Goal: Information Seeking & Learning: Learn about a topic

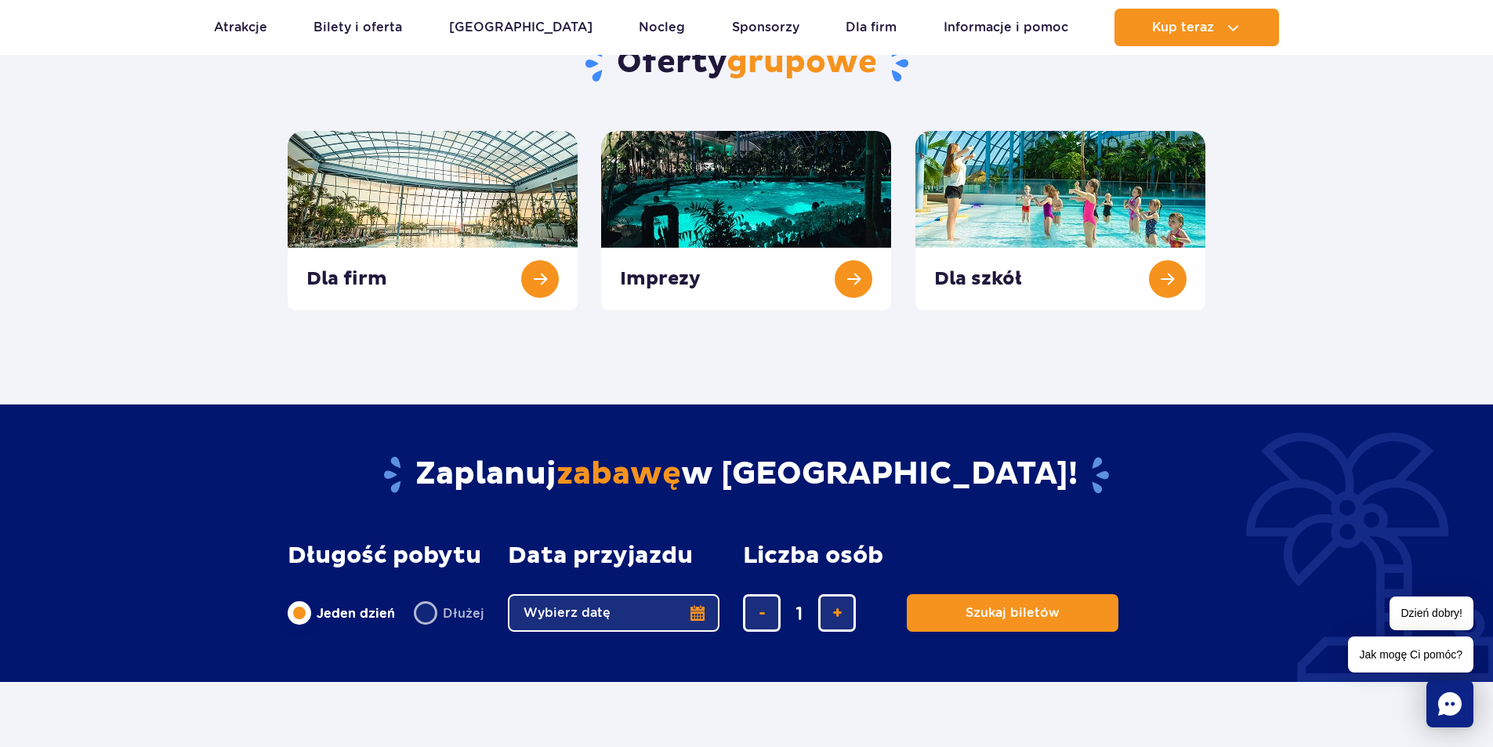
scroll to position [627, 0]
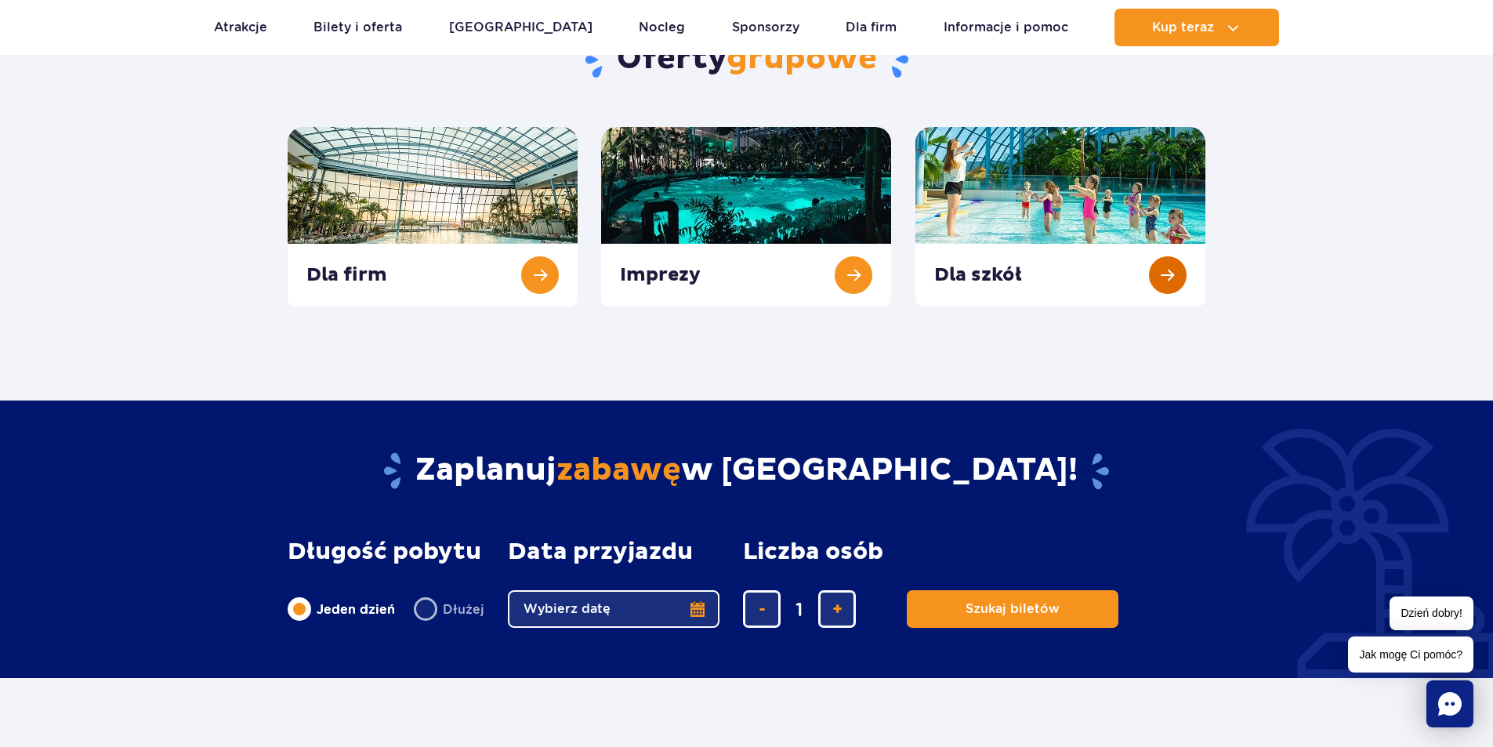
click at [1180, 263] on link at bounding box center [1060, 216] width 290 height 179
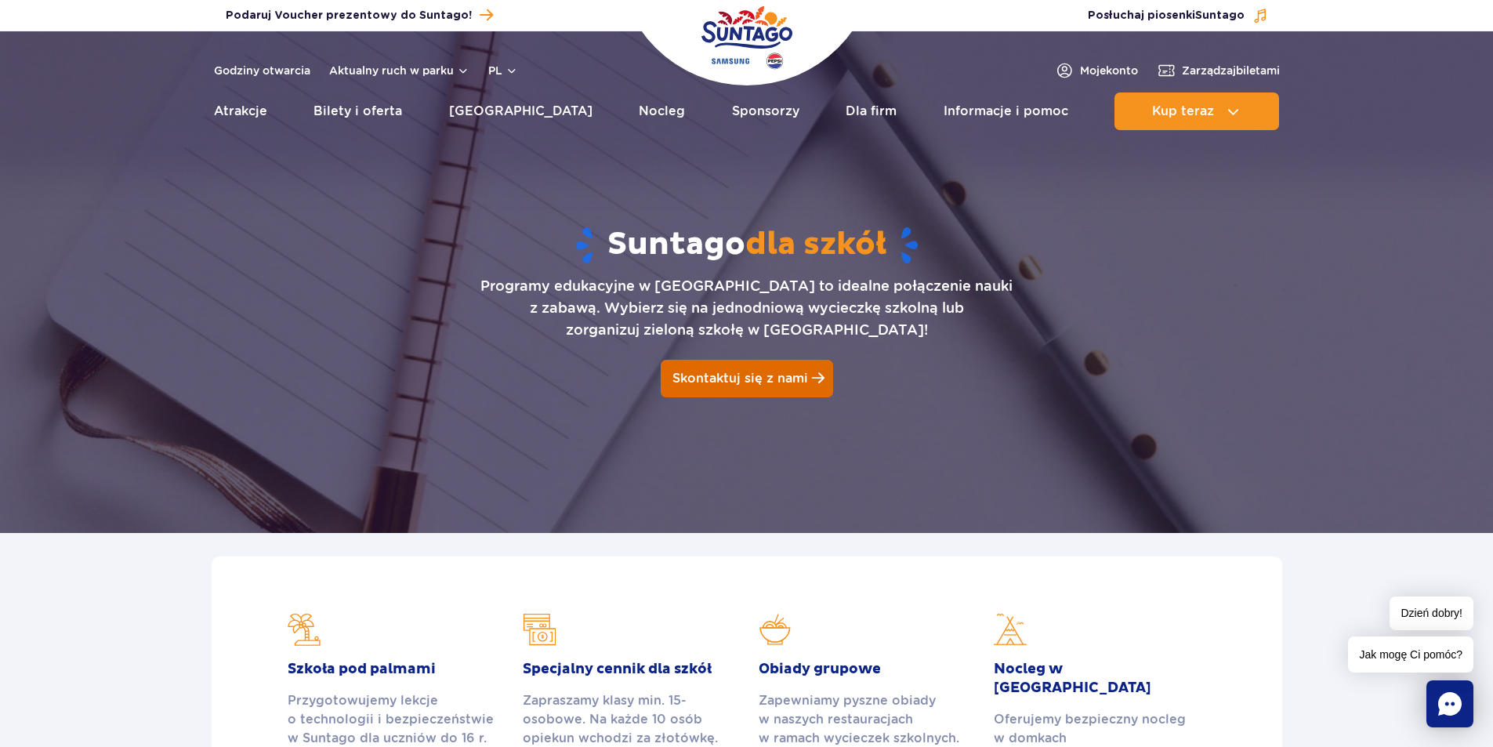
click at [756, 377] on span "Skontaktuj się z nami" at bounding box center [740, 378] width 136 height 15
click at [1110, 65] on span "Moje konto" at bounding box center [1109, 71] width 58 height 16
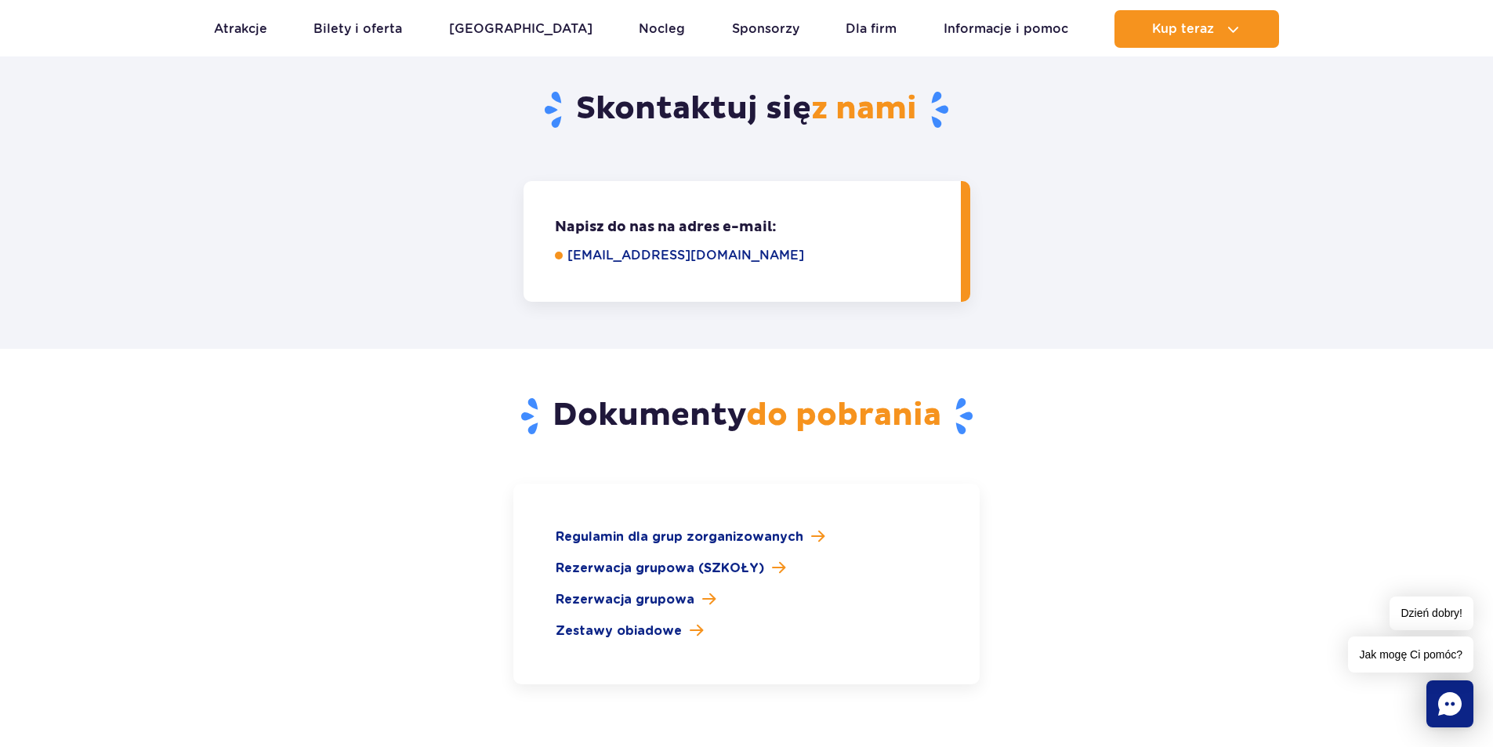
scroll to position [2508, 0]
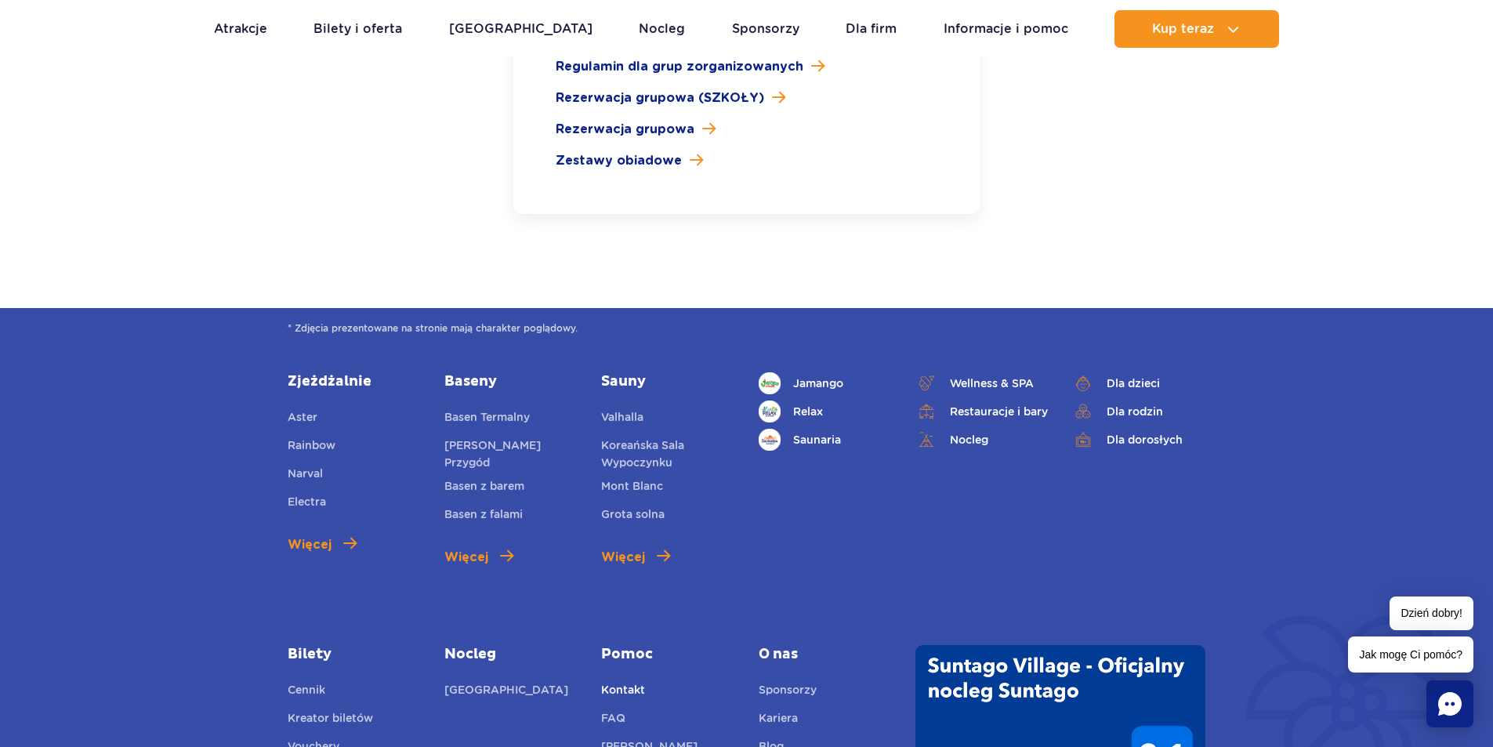
click at [620, 681] on link "Kontakt" at bounding box center [623, 692] width 44 height 22
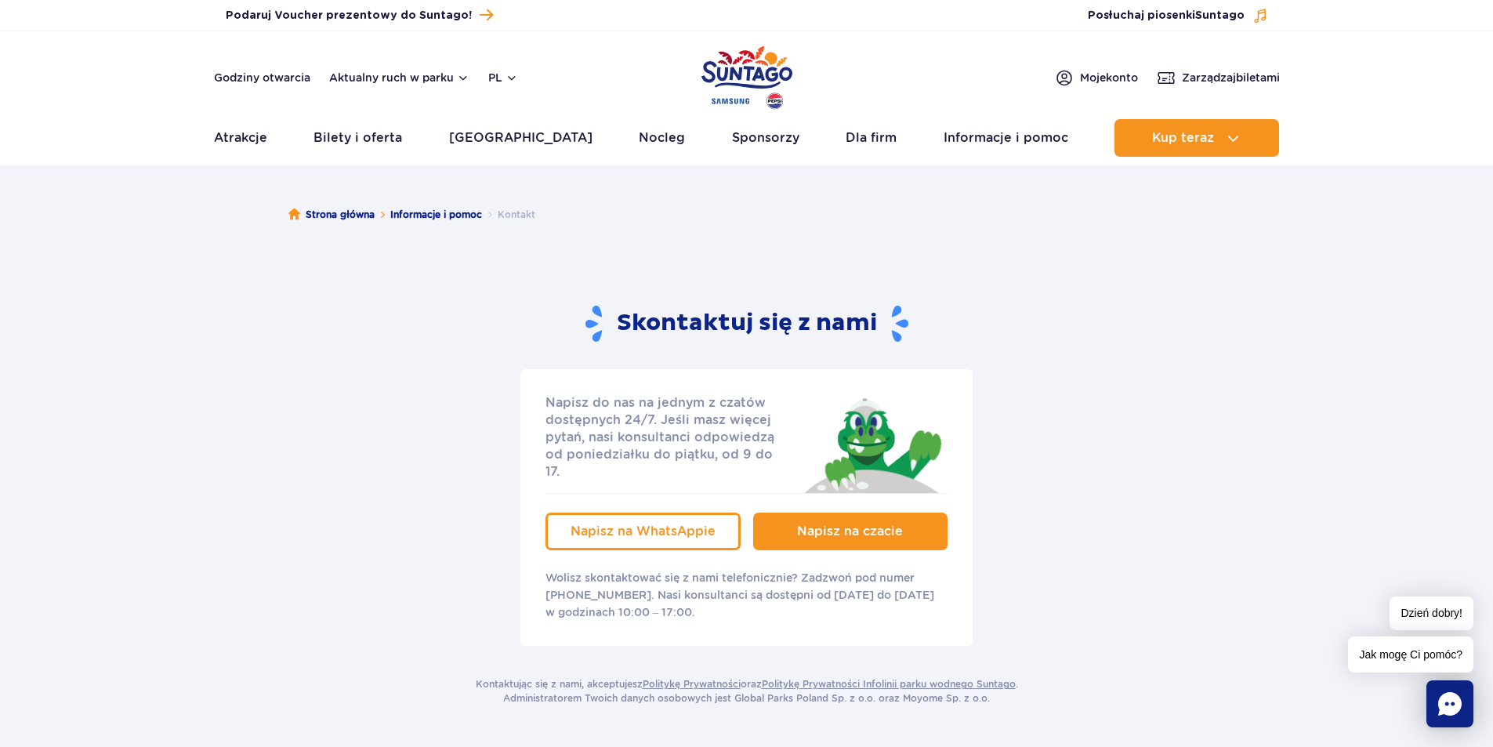
click at [894, 523] on span "Napisz na czacie" at bounding box center [850, 530] width 106 height 15
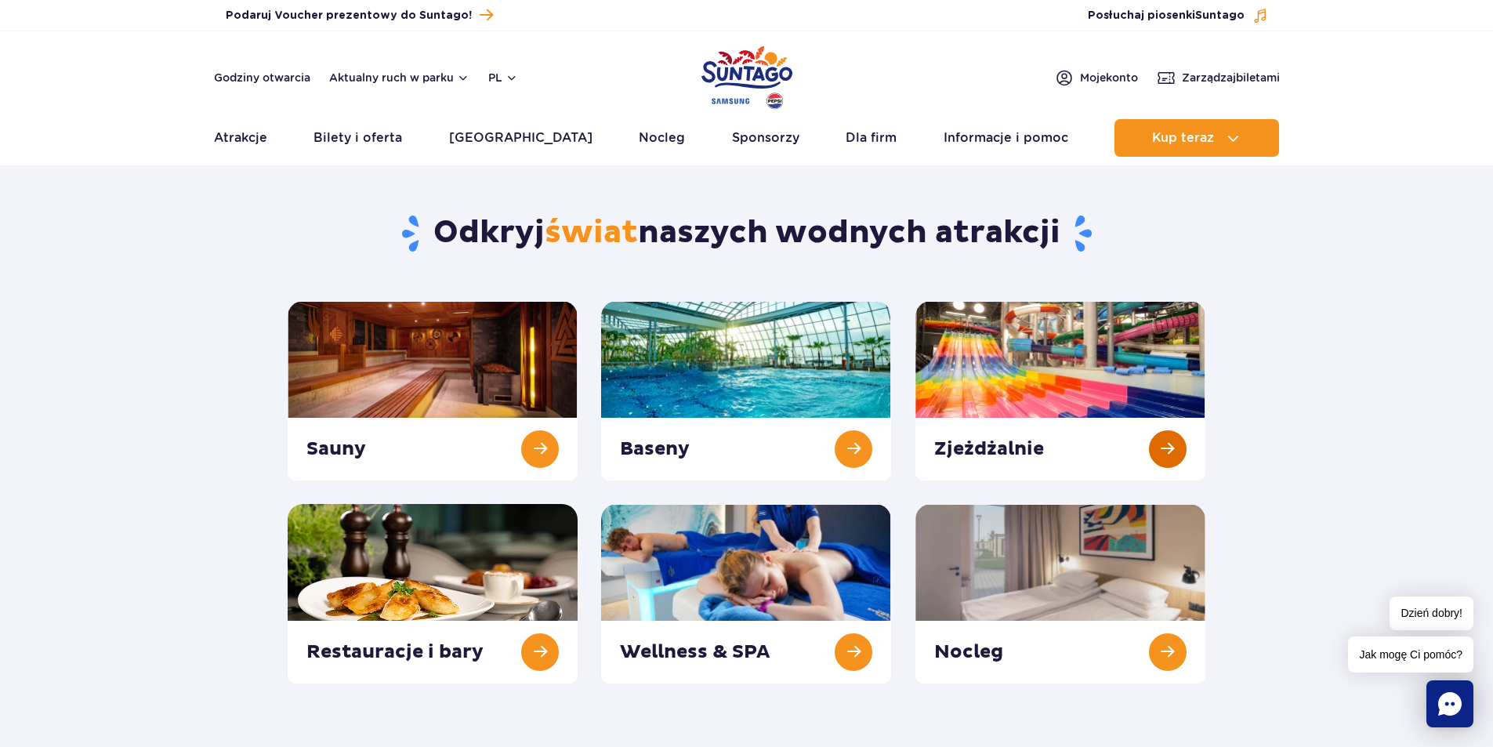
click at [1067, 382] on link at bounding box center [1060, 390] width 290 height 179
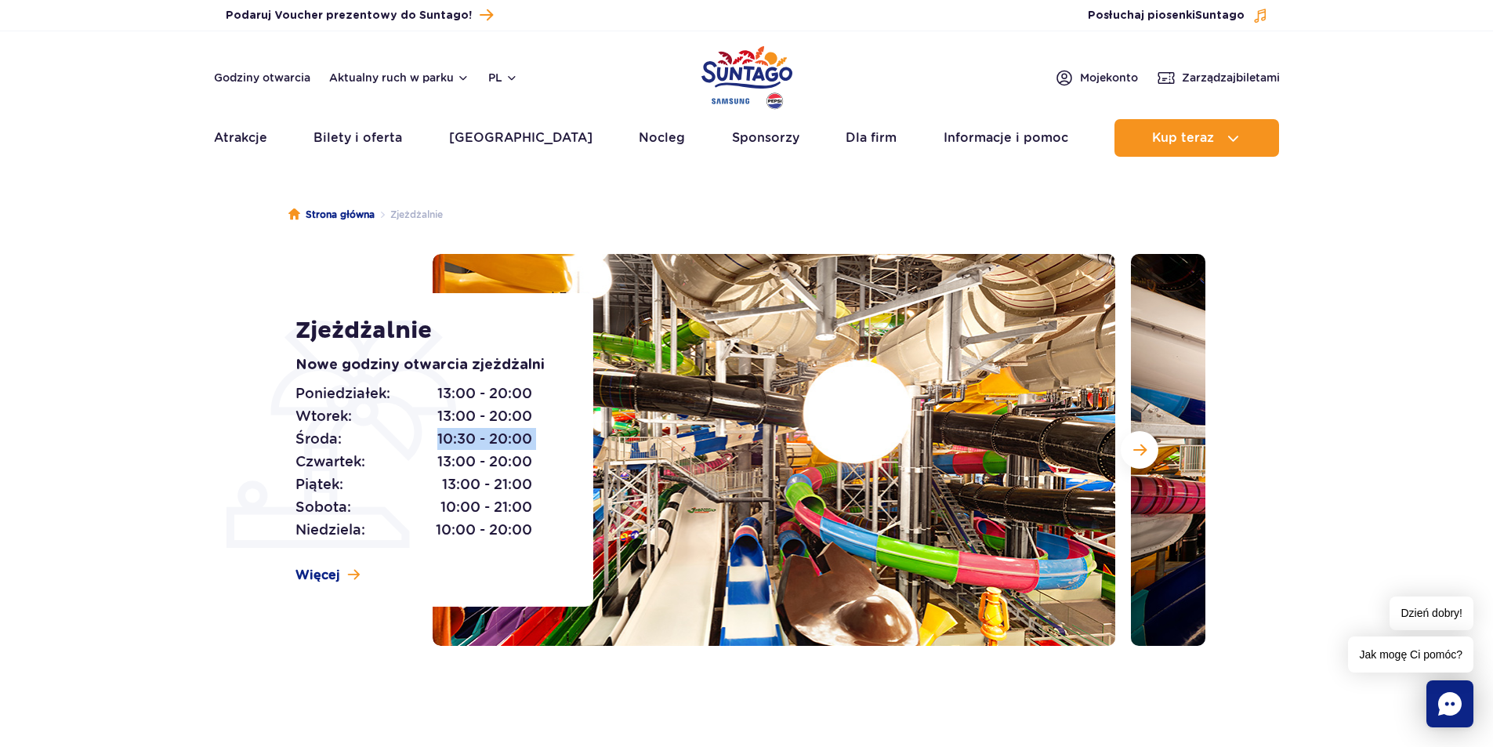
drag, startPoint x: 434, startPoint y: 438, endPoint x: 536, endPoint y: 437, distance: 101.9
click at [536, 437] on div "Poniedziałek: 13:00 - 20:00 Wtorek: 13:00 - 20:00 Środa: 10:30 - 20:00 Czwartek…" at bounding box center [426, 461] width 263 height 159
click at [1397, 266] on section "Zjeżdżalnie Nowe godziny otwarcia zjeżdżalni Poniedziałek: 13:00 - 20:00 Wtorek…" at bounding box center [746, 450] width 1493 height 392
click at [357, 146] on link "Bilety i oferta" at bounding box center [357, 138] width 89 height 38
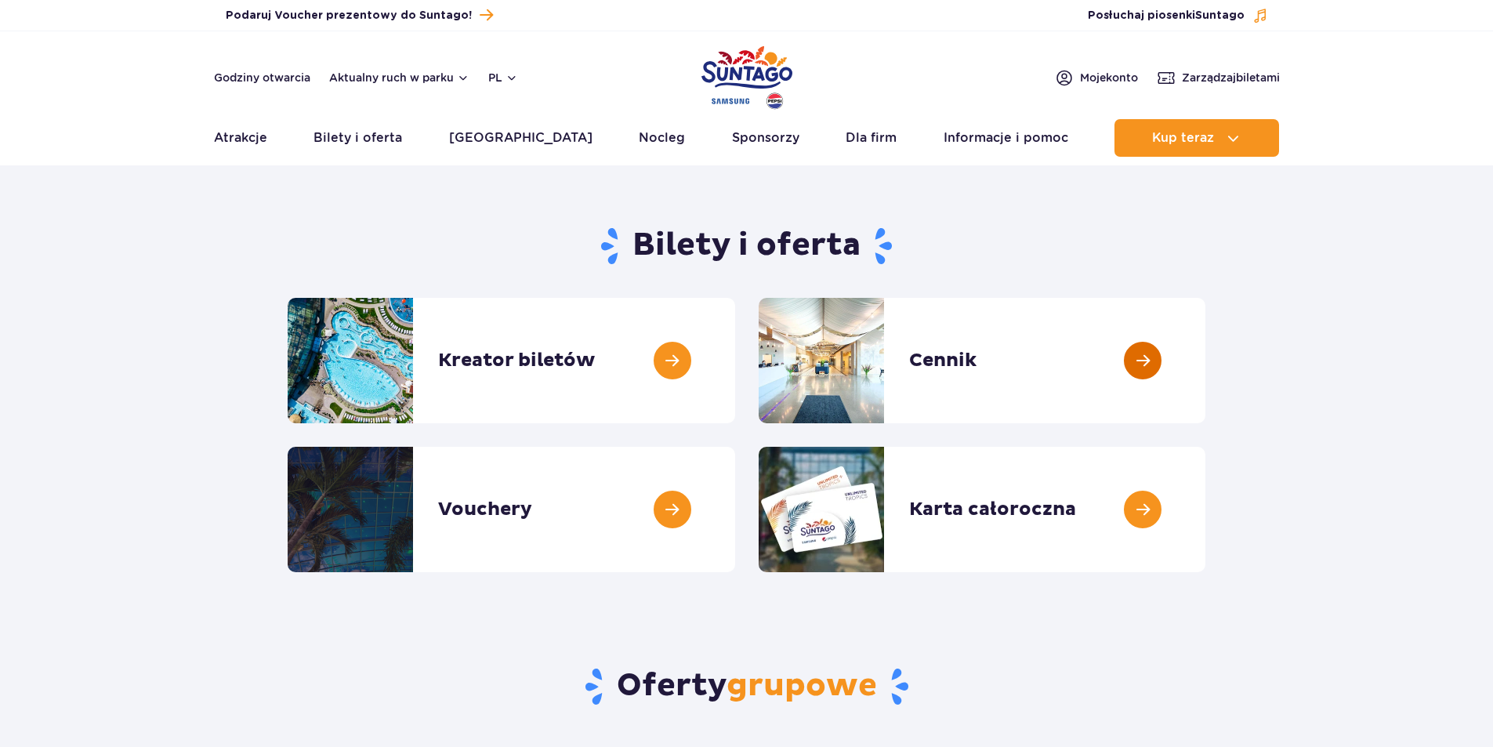
click at [1205, 338] on link at bounding box center [1205, 360] width 0 height 125
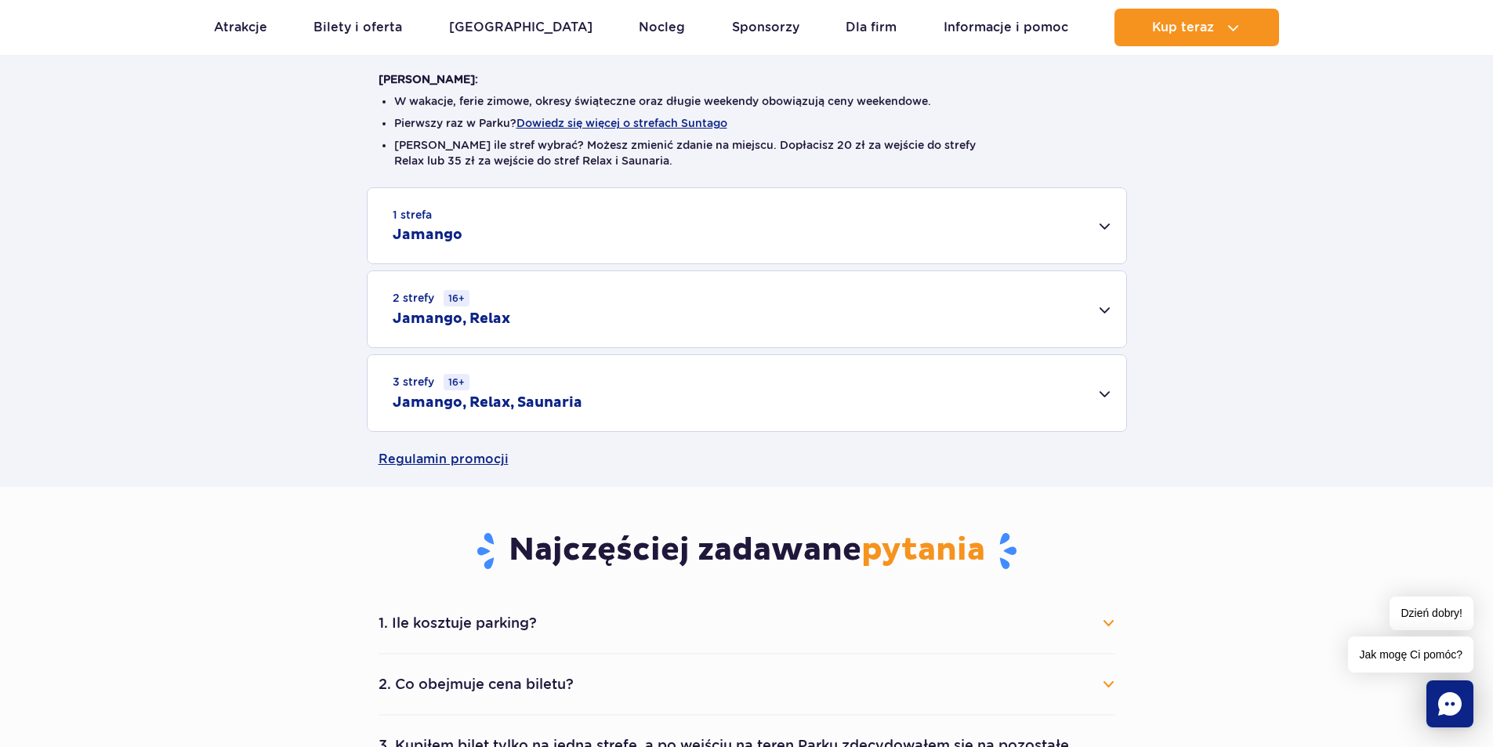
scroll to position [392, 0]
click at [1292, 275] on div "1 strefa Jamango Dorosły (18 – 65 lat) / Nastolatek (16 – 18 lat) Ten sam dzień…" at bounding box center [746, 310] width 1493 height 245
click at [1107, 226] on div "1 strefa Jamango" at bounding box center [747, 226] width 759 height 75
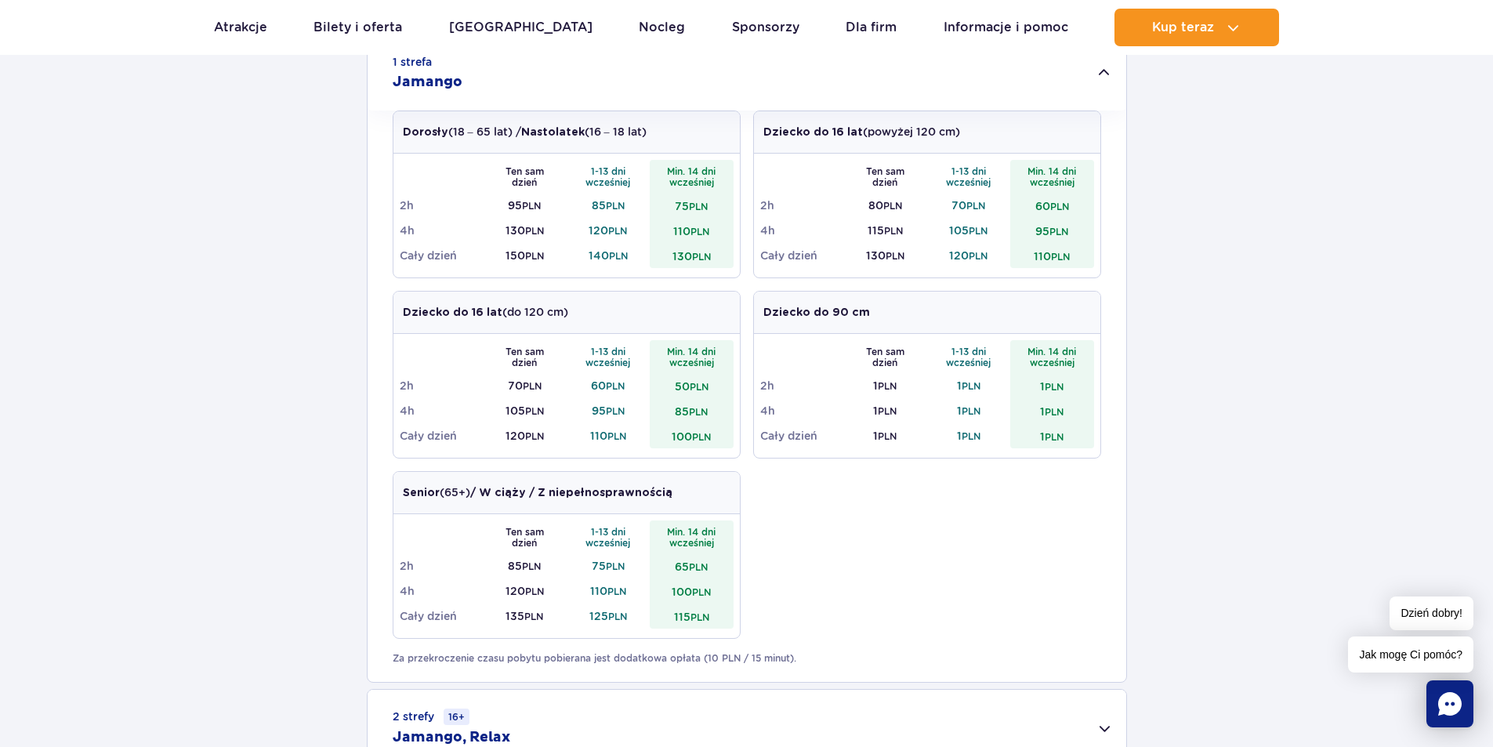
scroll to position [549, 0]
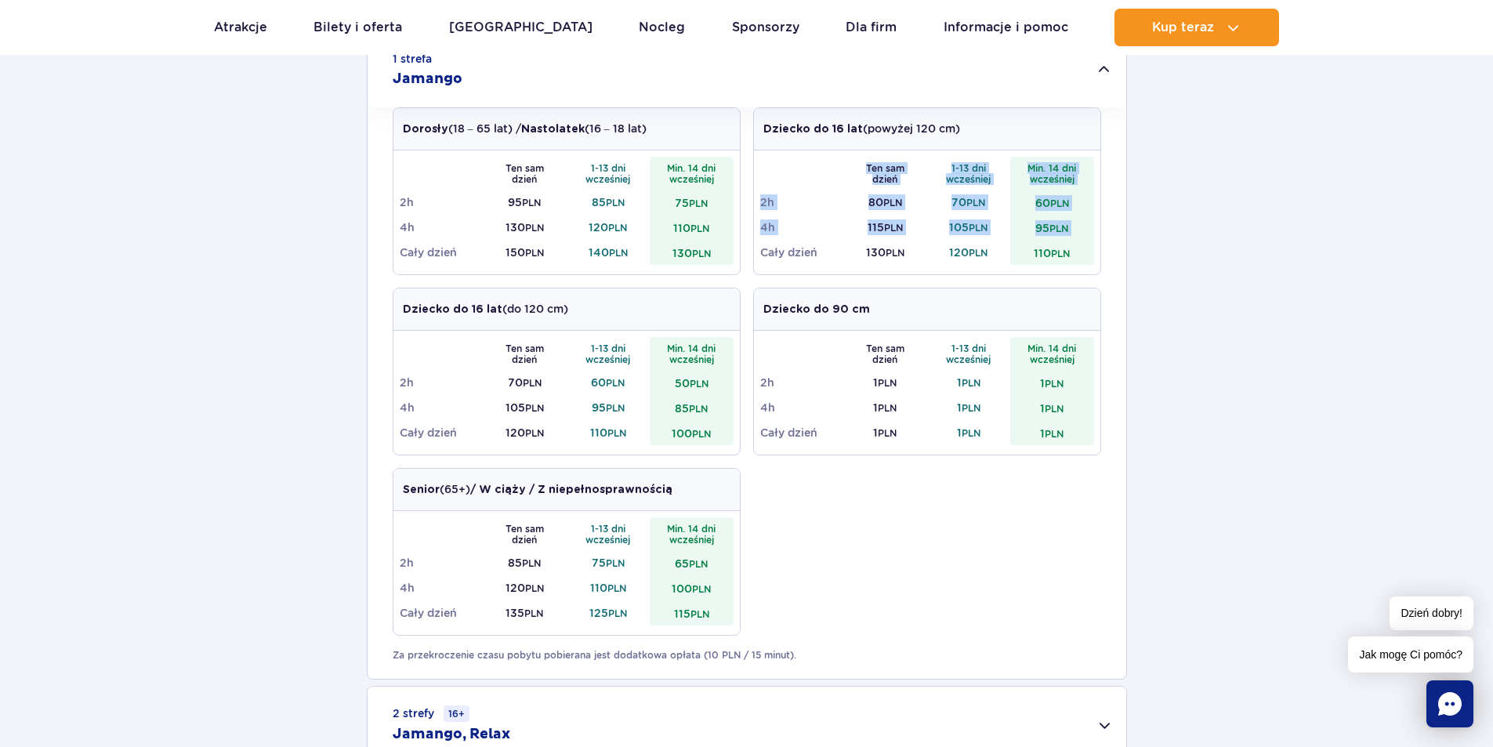
click at [761, 249] on div "Ten sam dzień 1-13 dni wcześniej Min. 14 dni wcześniej 2h 80 PLN 70 PLN 60 PLN …" at bounding box center [927, 212] width 346 height 124
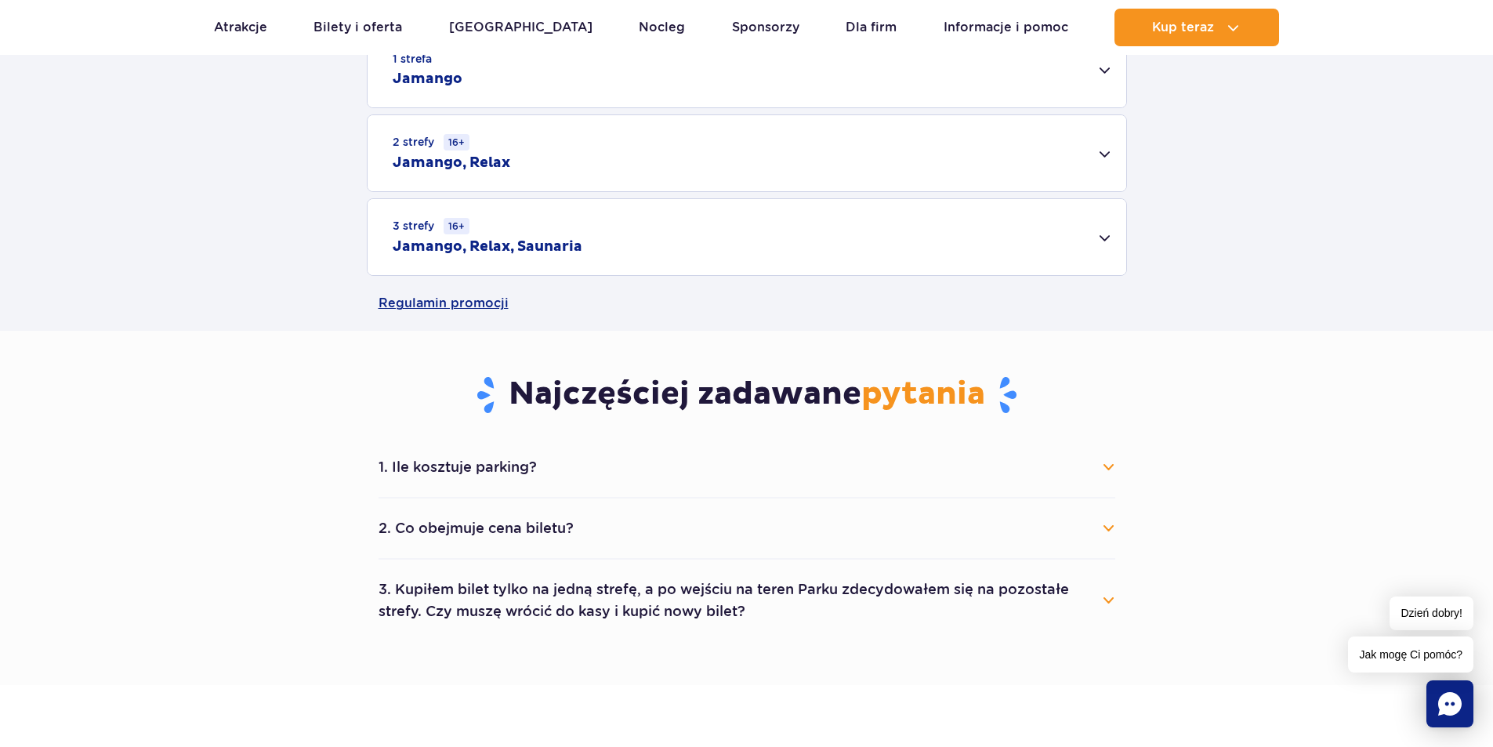
click at [763, 251] on td "Cały dzień" at bounding box center [802, 252] width 84 height 25
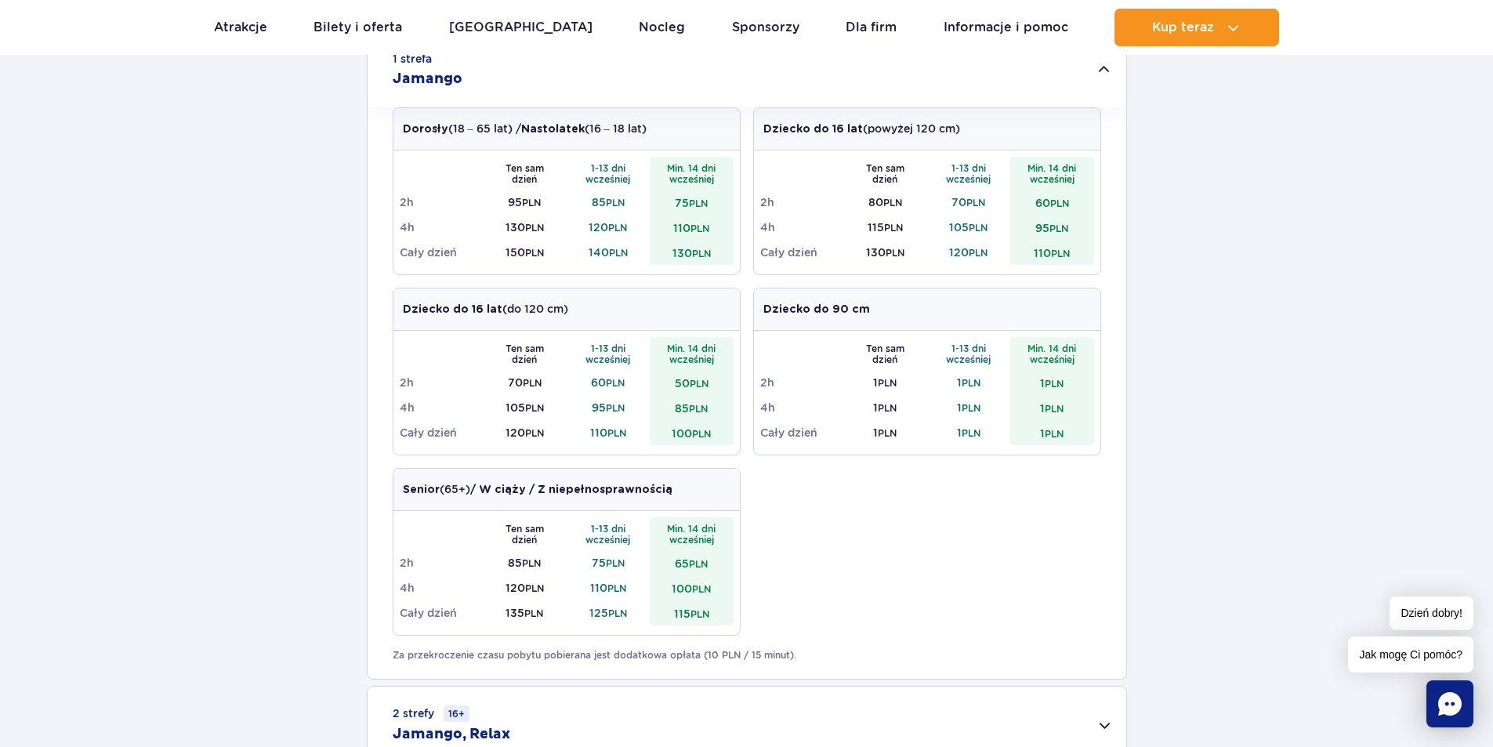
click at [921, 255] on td "130 PLN" at bounding box center [885, 252] width 84 height 25
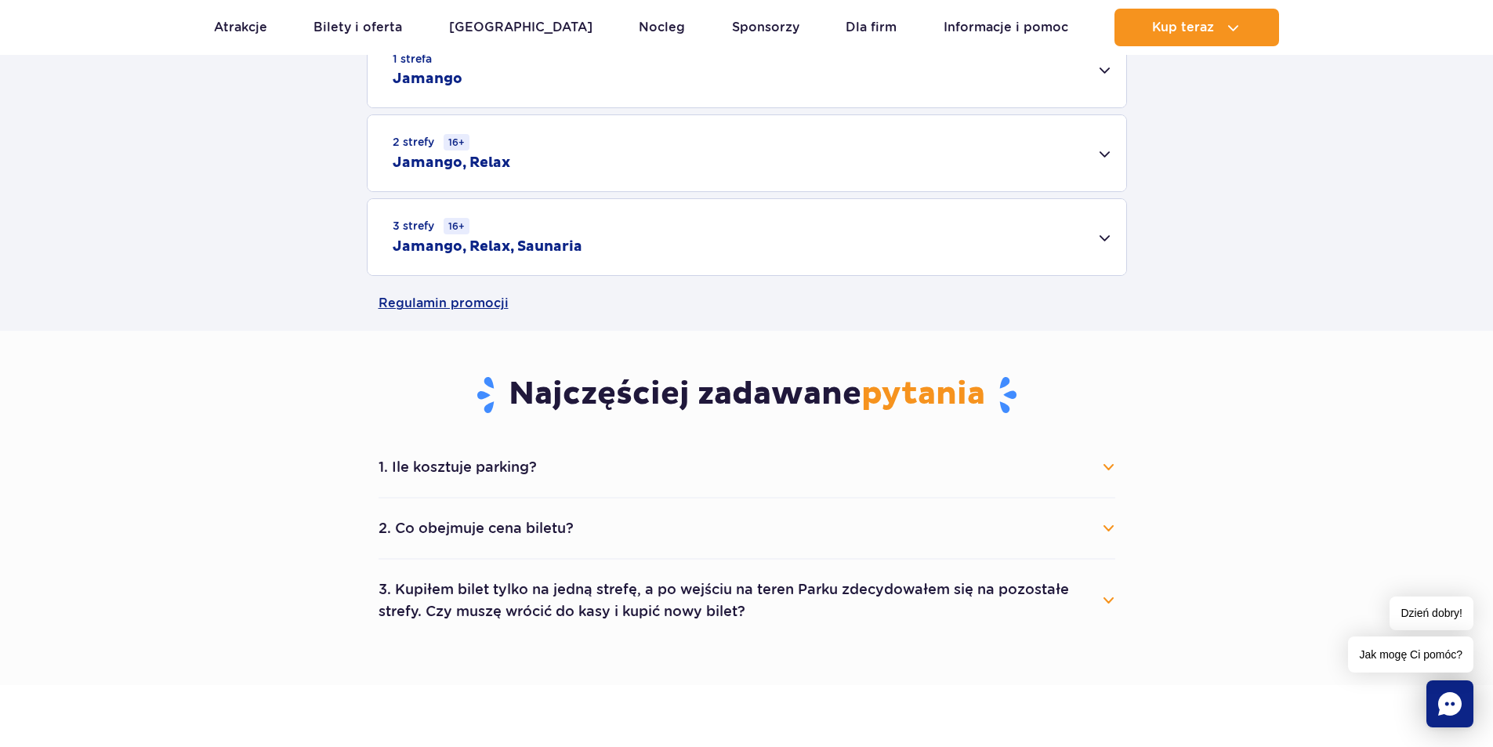
click at [997, 86] on div "1 strefa Jamango" at bounding box center [747, 69] width 759 height 75
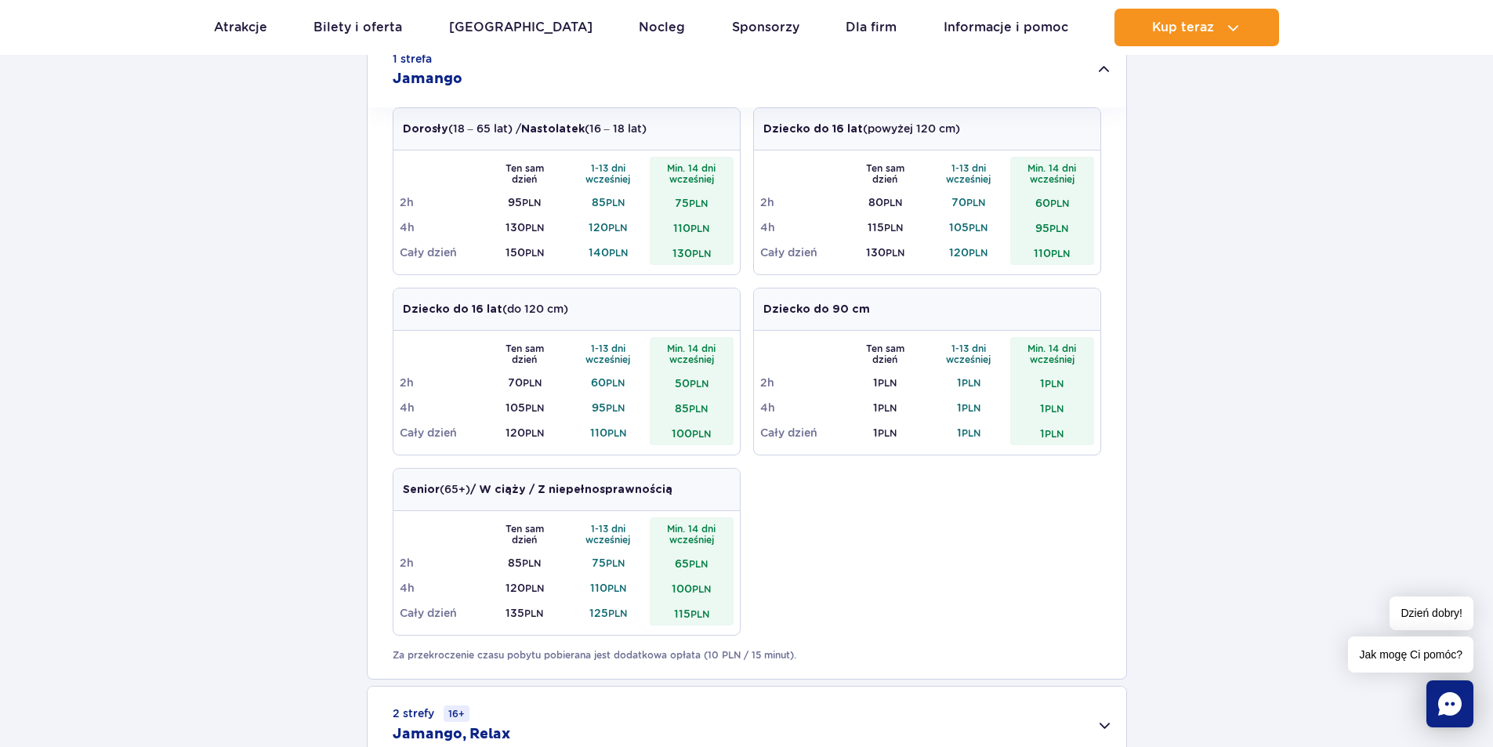
click at [1189, 604] on div "1 strefa Jamango Dorosły (18 – 65 lat) / Nastolatek (16 – 18 lat) Ten sam dzień…" at bounding box center [746, 439] width 1493 height 816
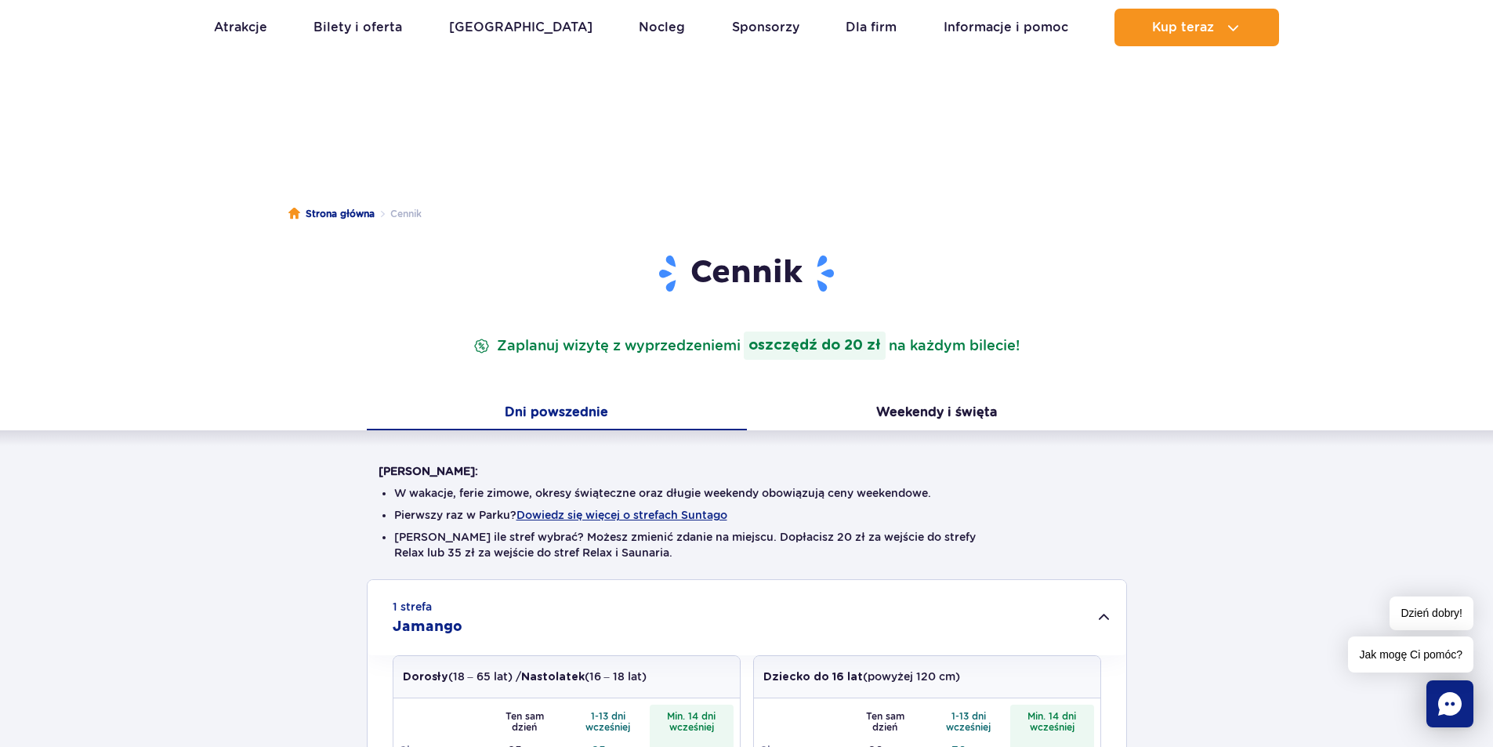
scroll to position [0, 0]
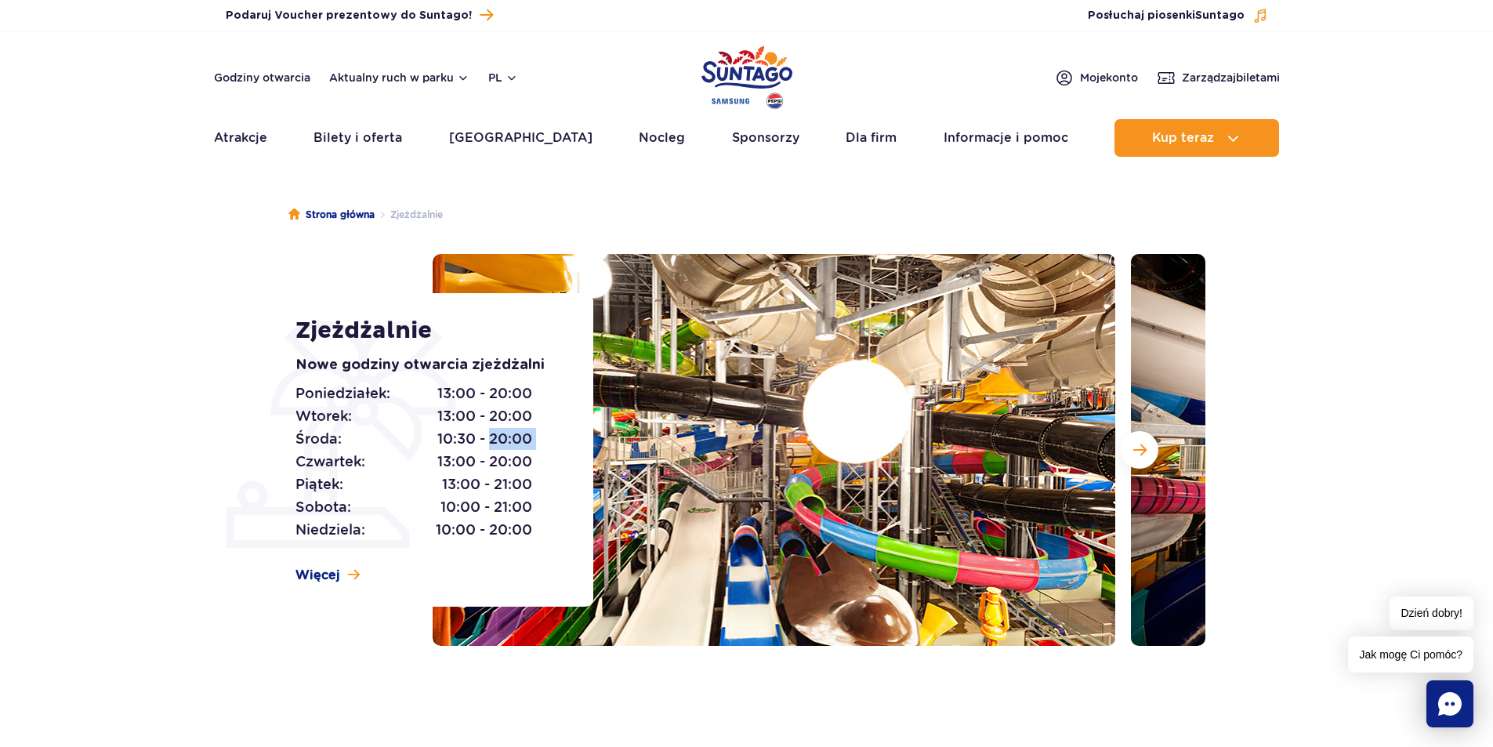
drag, startPoint x: 491, startPoint y: 439, endPoint x: 568, endPoint y: 439, distance: 76.8
click at [568, 439] on div "Zjeżdżalnie Nowe godziny otwarcia zjeżdżalni Poniedziałek: 13:00 - 20:00 Wtorek…" at bounding box center [434, 449] width 317 height 313
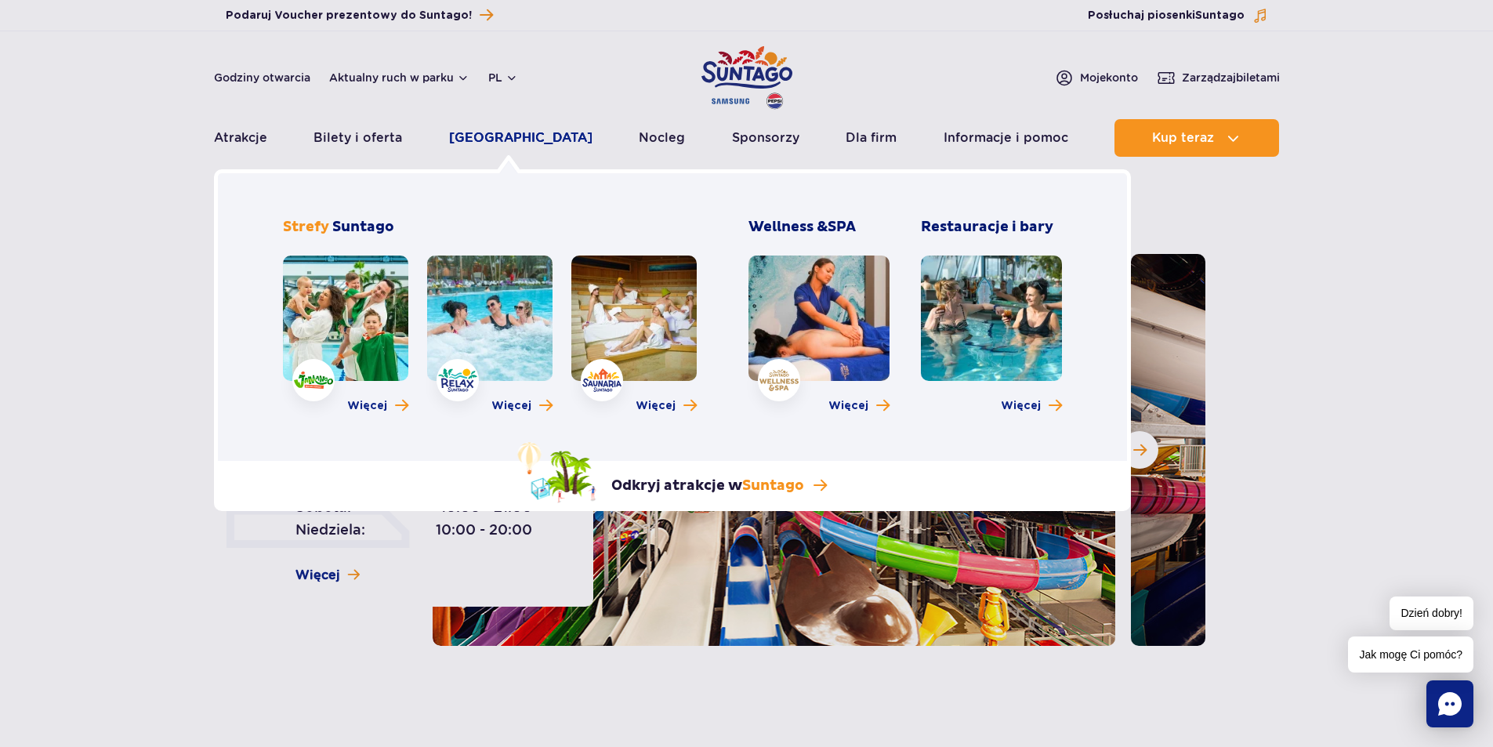
click at [501, 139] on link "[GEOGRAPHIC_DATA]" at bounding box center [520, 138] width 143 height 38
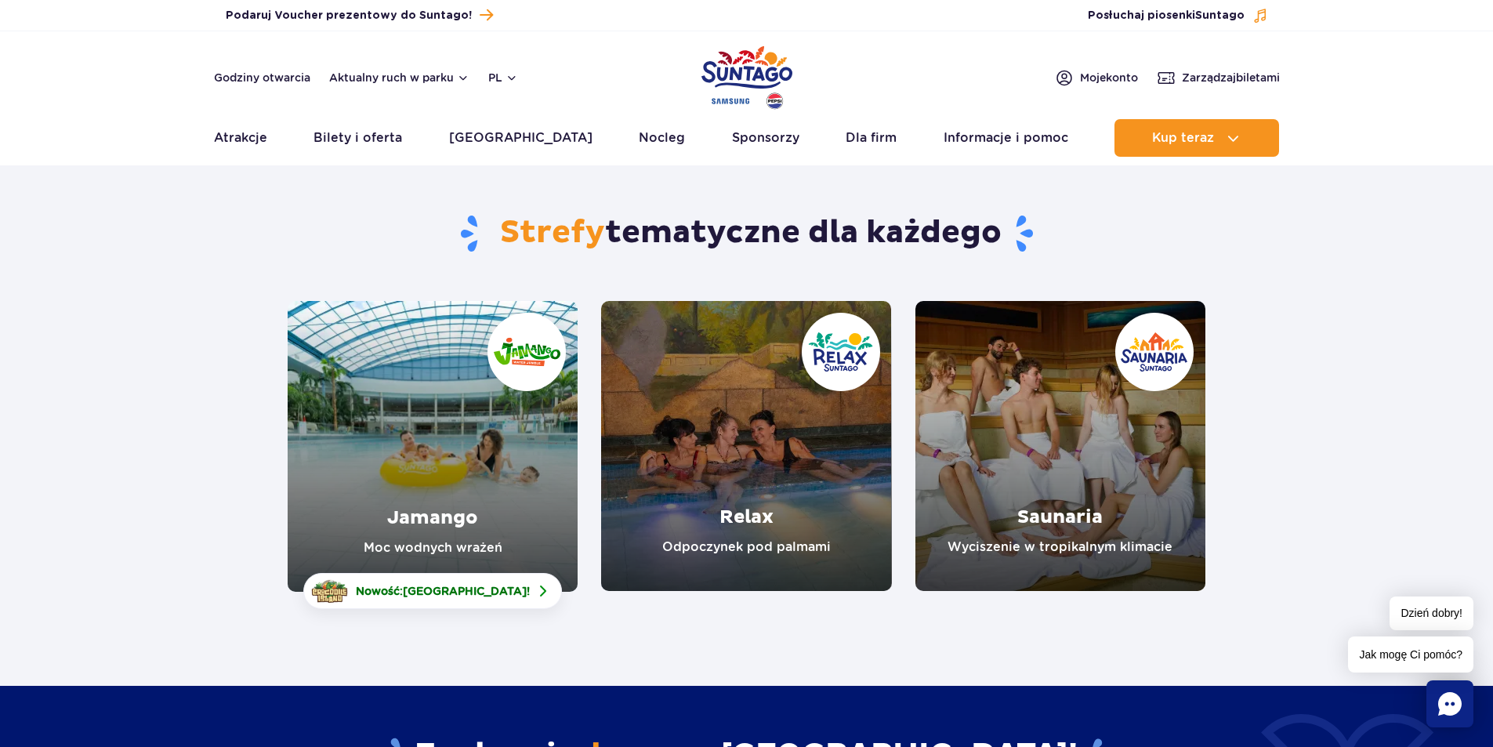
click at [433, 433] on link "Jamango" at bounding box center [433, 446] width 290 height 291
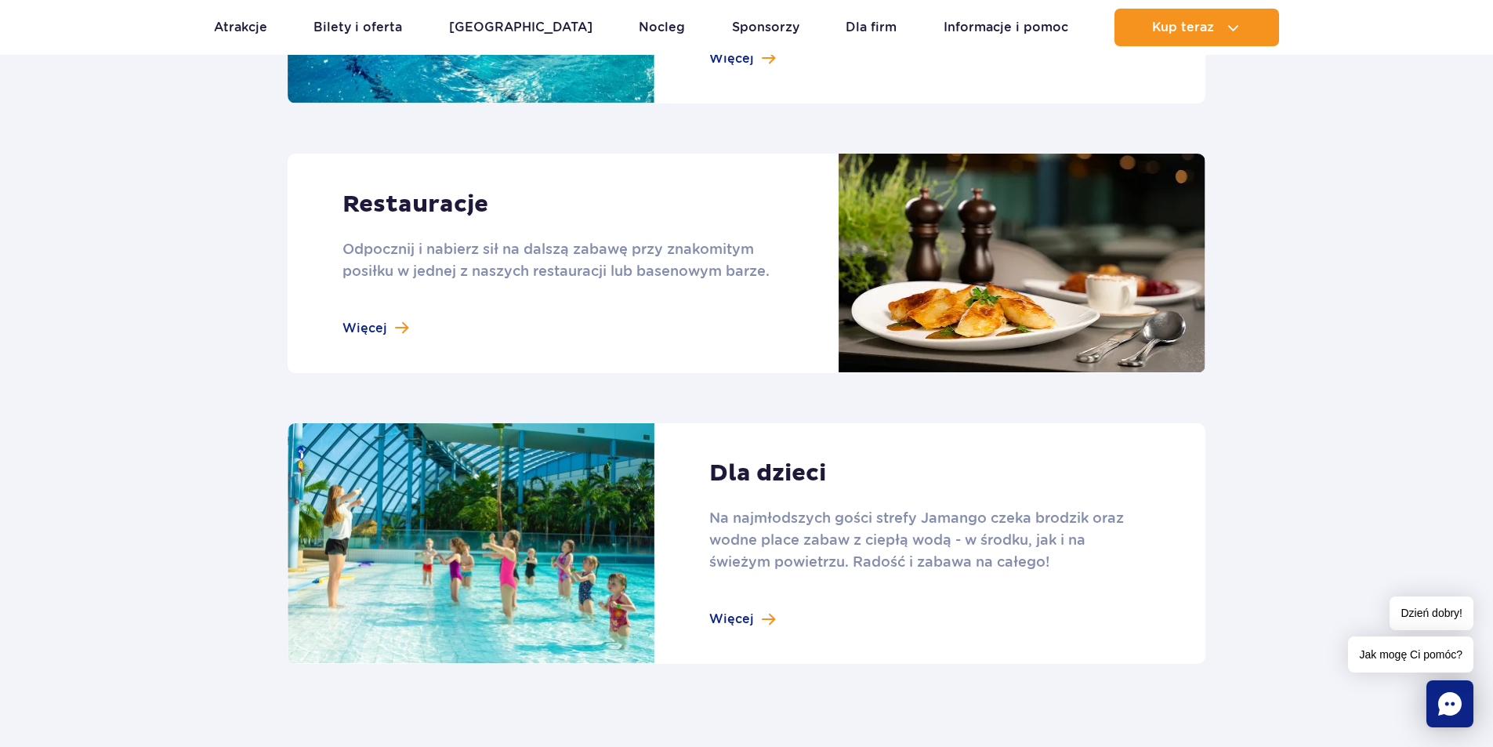
scroll to position [1881, 0]
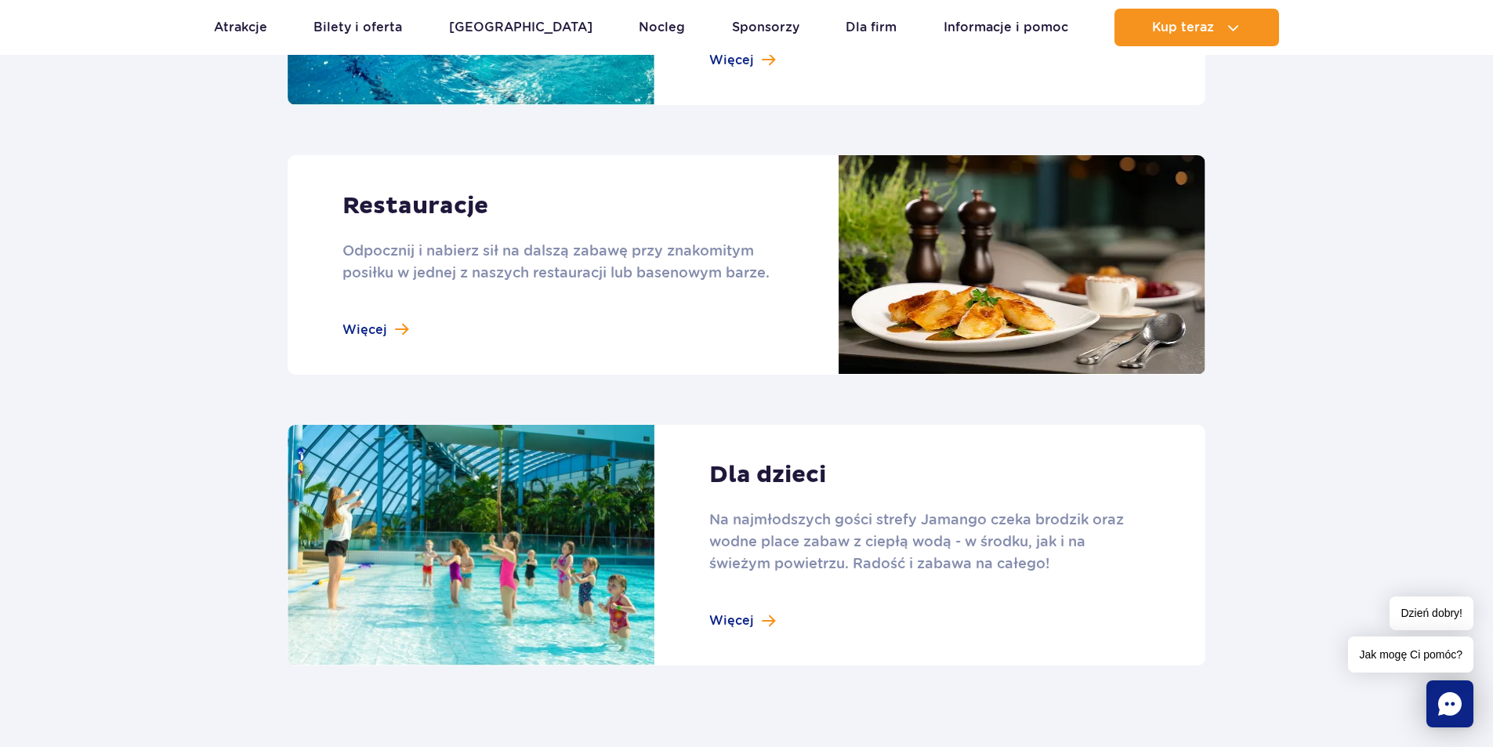
click at [414, 312] on link at bounding box center [747, 264] width 918 height 219
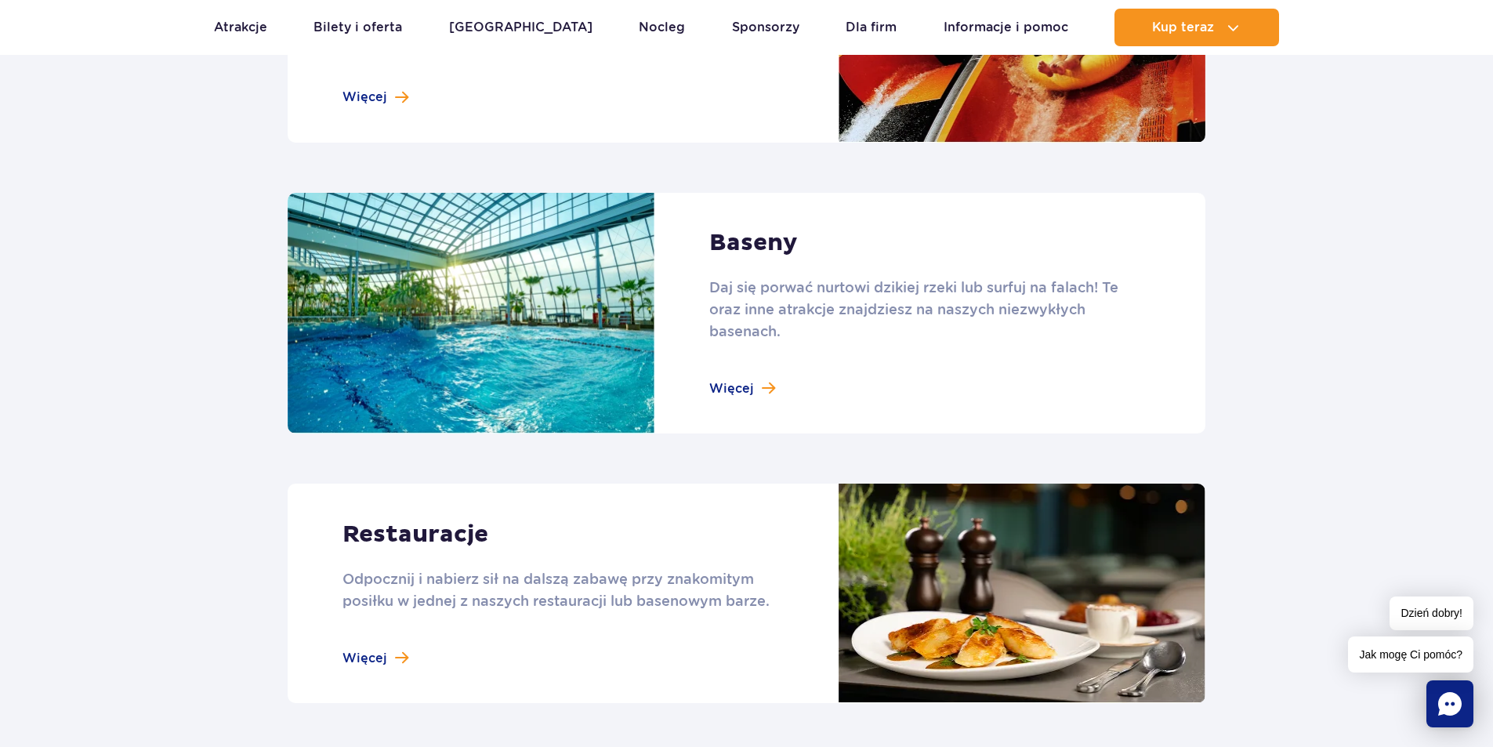
scroll to position [1802, 0]
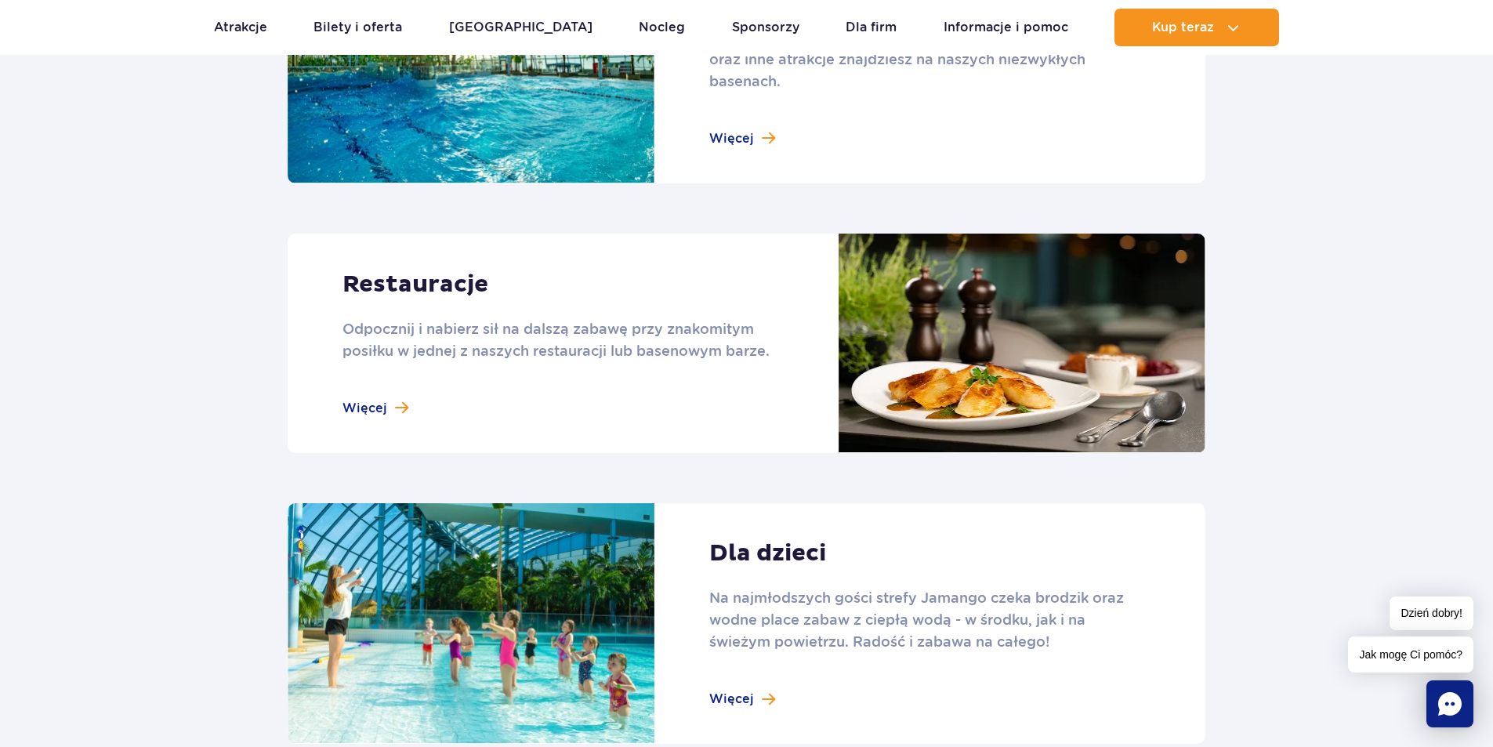
click at [405, 361] on link at bounding box center [747, 343] width 918 height 219
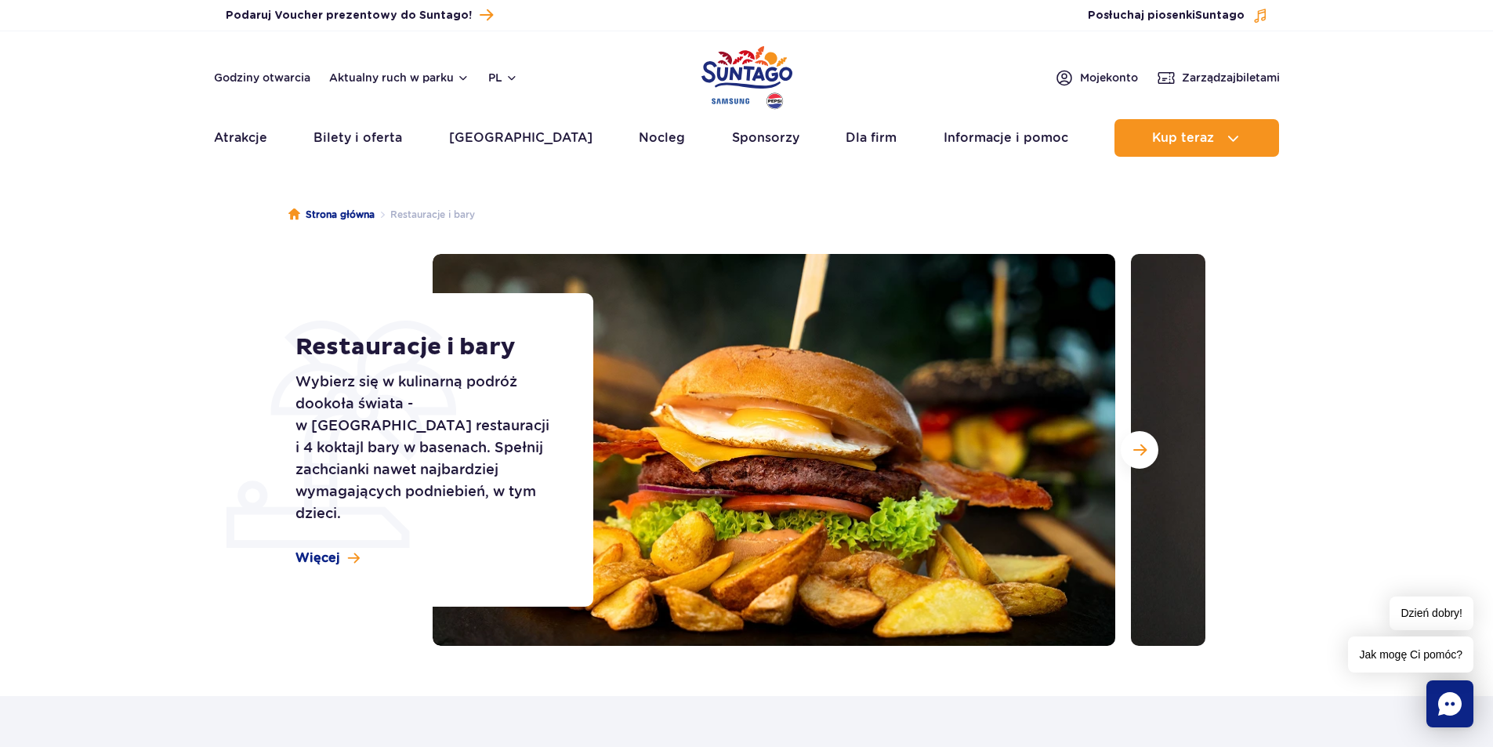
click at [1364, 328] on section "Restauracje i bary Wybierz się w kulinarną podróż dookoła świata - w parku czek…" at bounding box center [746, 450] width 1493 height 392
click at [999, 207] on ul "Strona główna Restauracje i bary" at bounding box center [746, 215] width 917 height 78
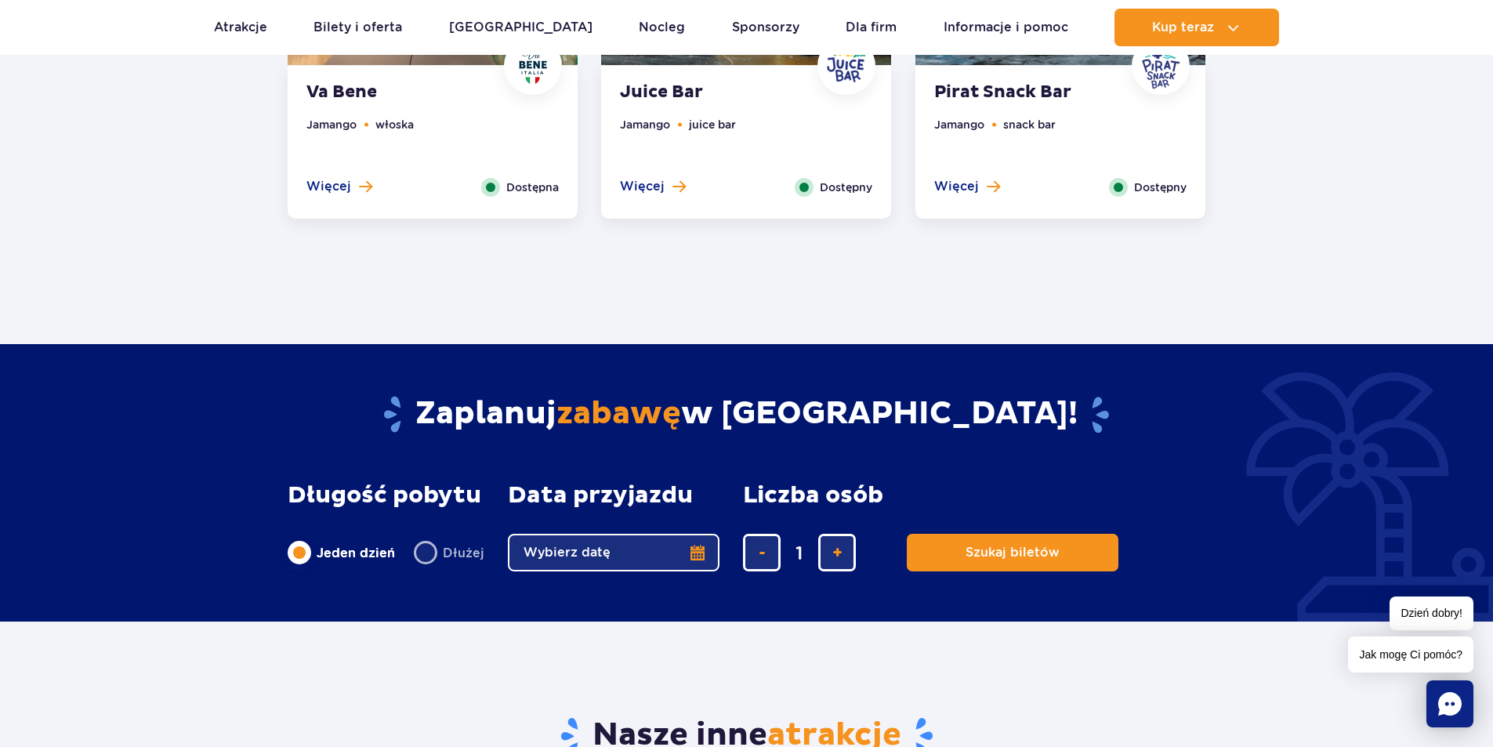
scroll to position [1019, 0]
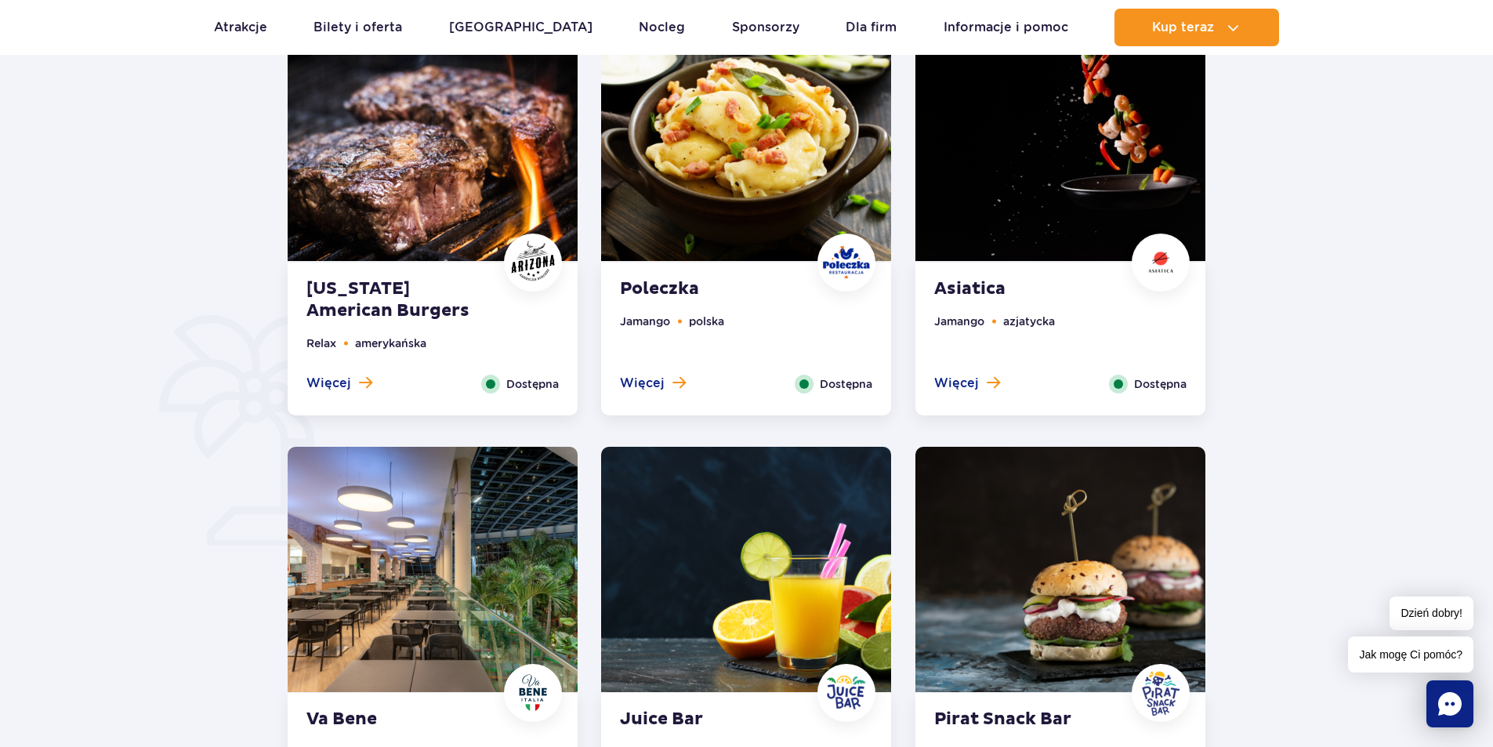
click at [334, 621] on img at bounding box center [433, 569] width 290 height 245
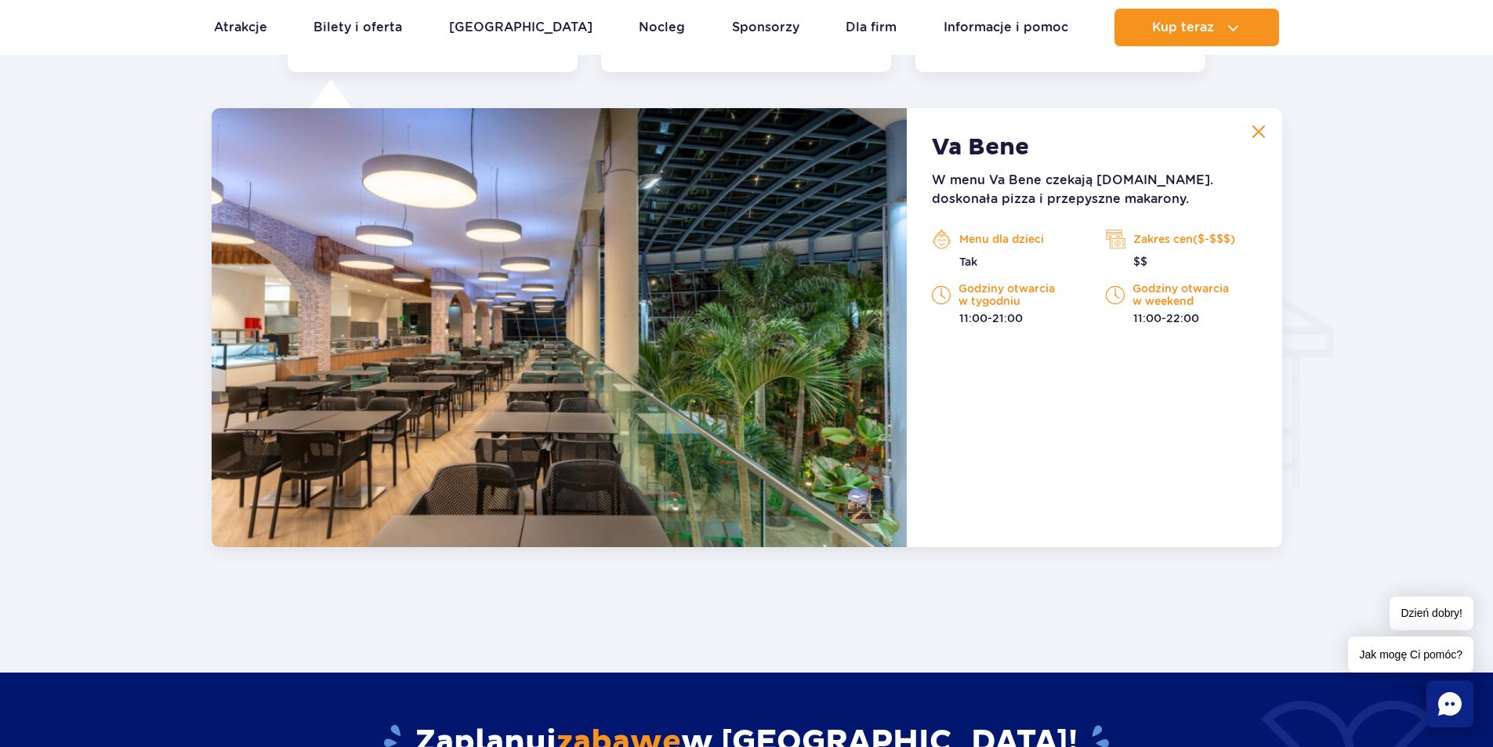
scroll to position [1650, 0]
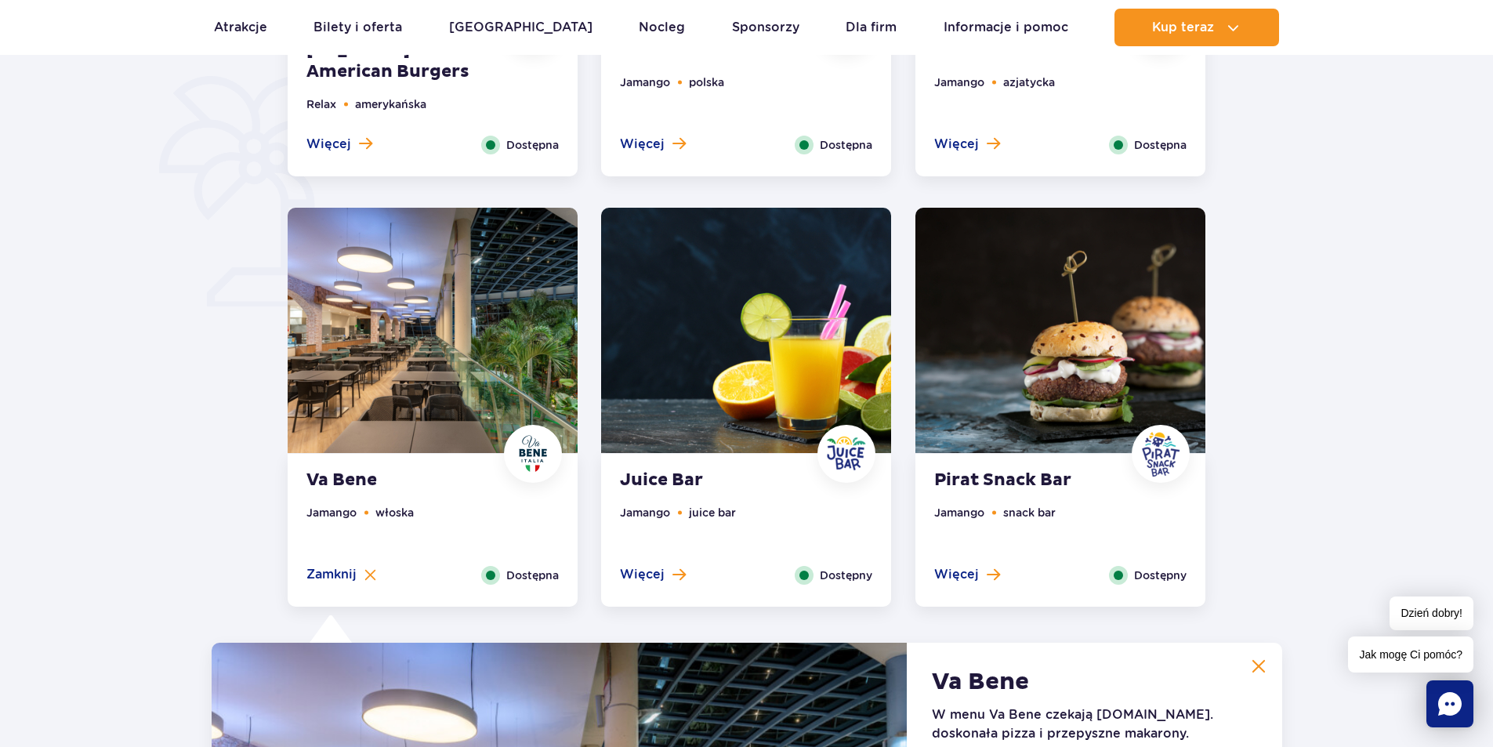
drag, startPoint x: 158, startPoint y: 331, endPoint x: 135, endPoint y: 295, distance: 43.3
click at [136, 295] on div at bounding box center [747, 354] width 1643 height 1518
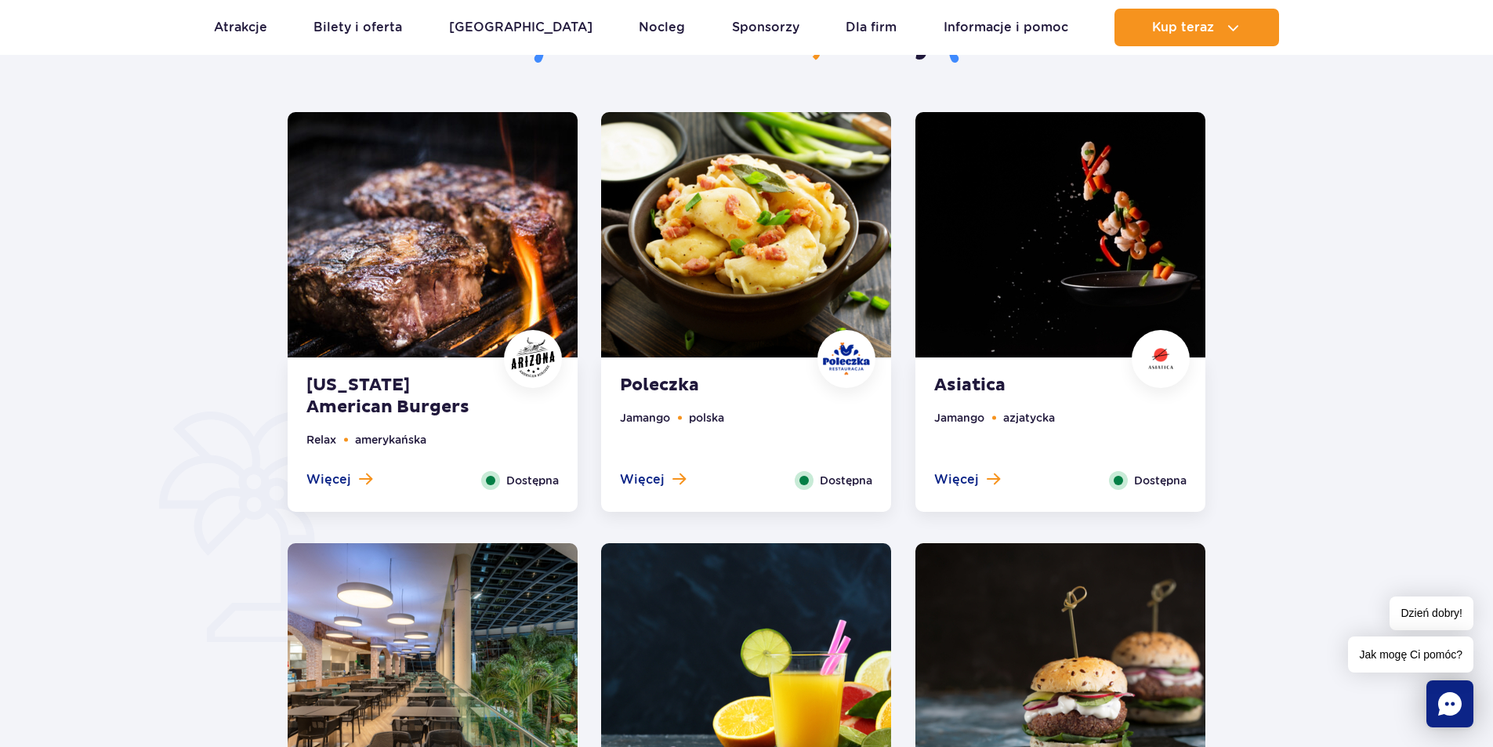
scroll to position [709, 0]
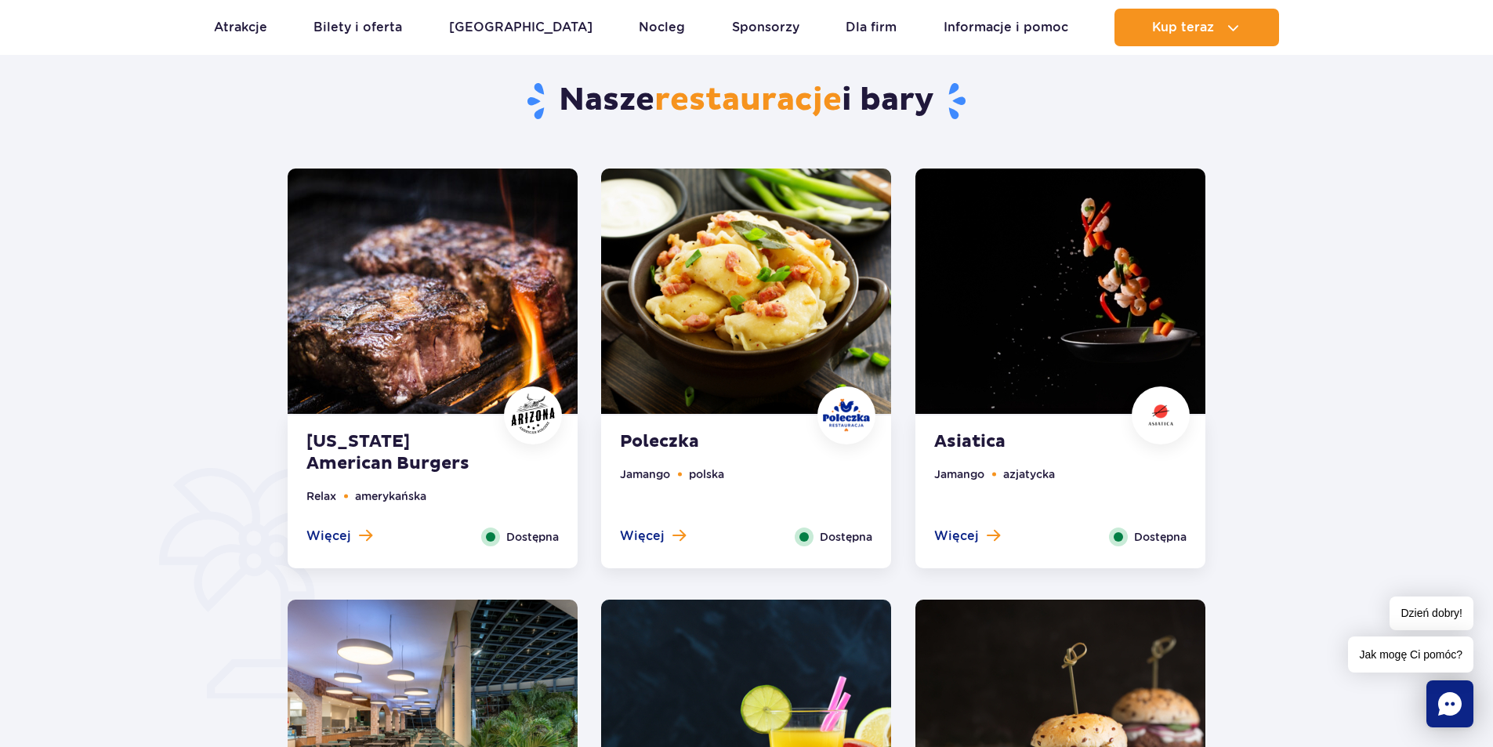
click at [1095, 315] on img at bounding box center [1060, 290] width 290 height 245
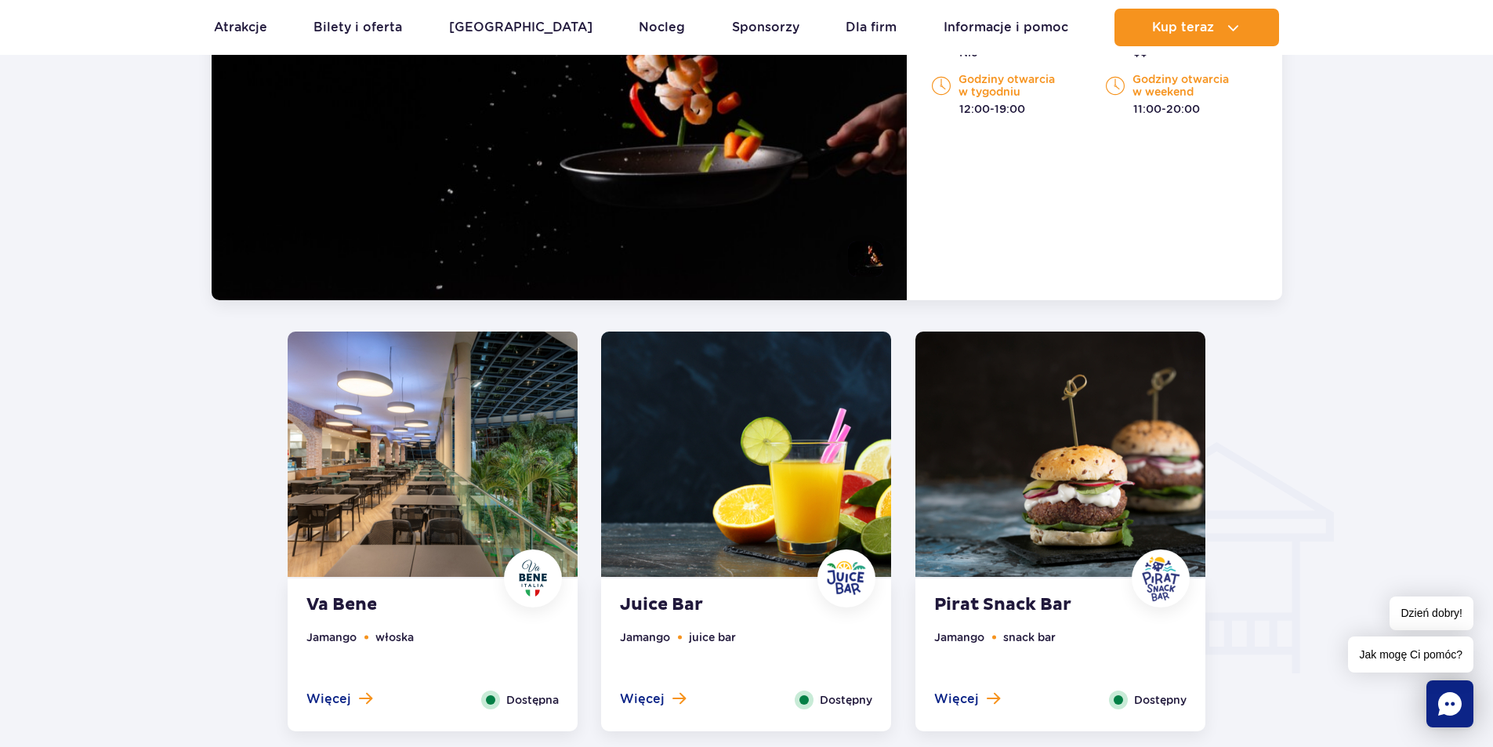
scroll to position [1689, 0]
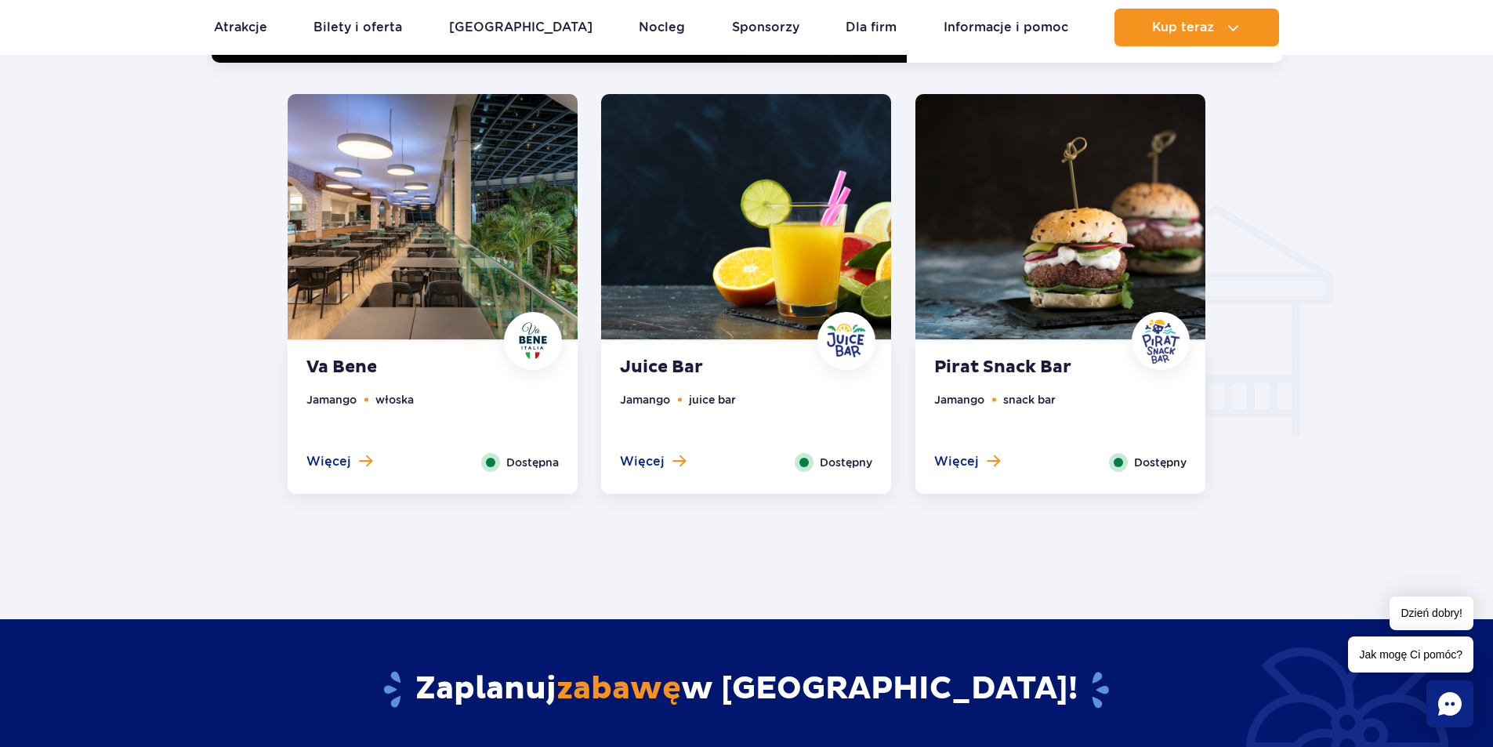
click at [494, 394] on ul "Jamango włoska" at bounding box center [432, 422] width 252 height 62
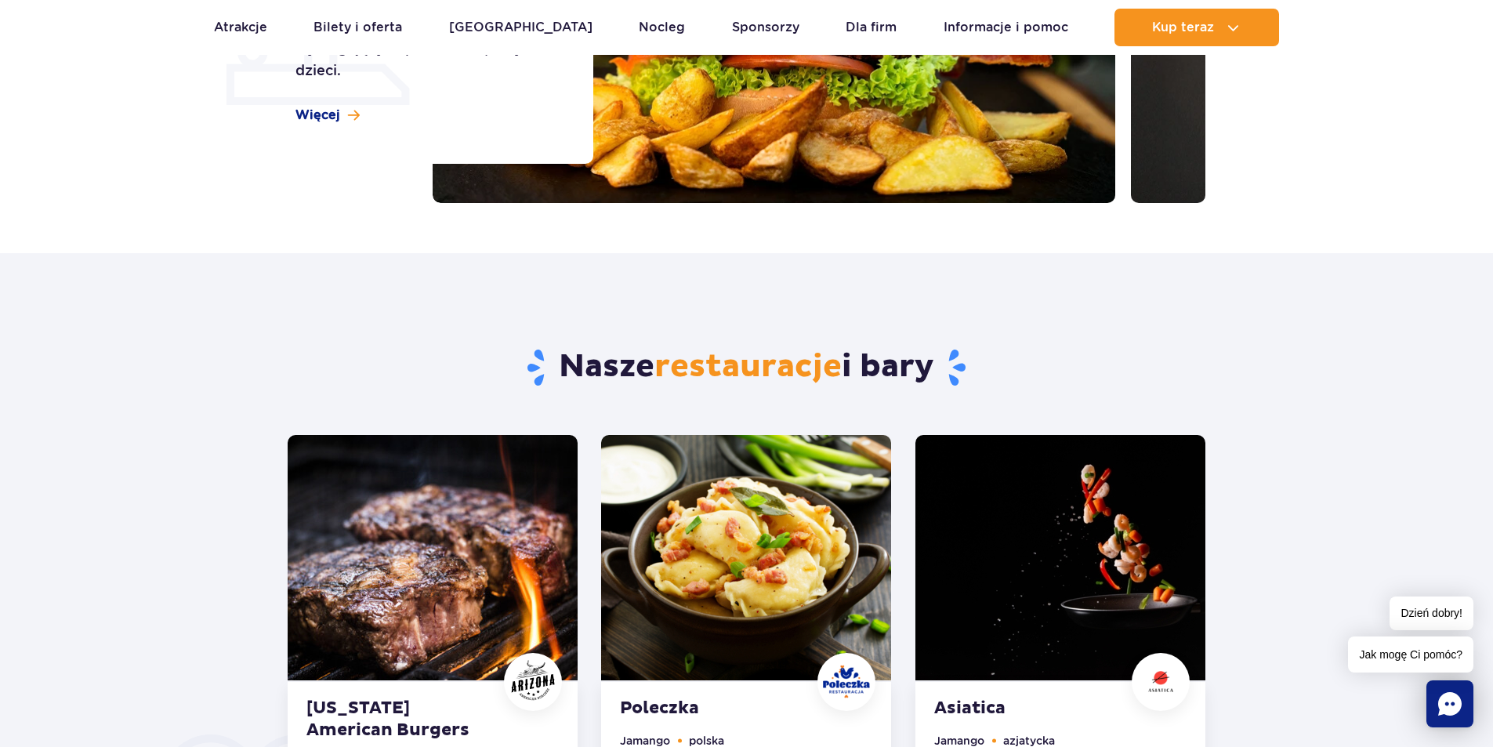
scroll to position [627, 0]
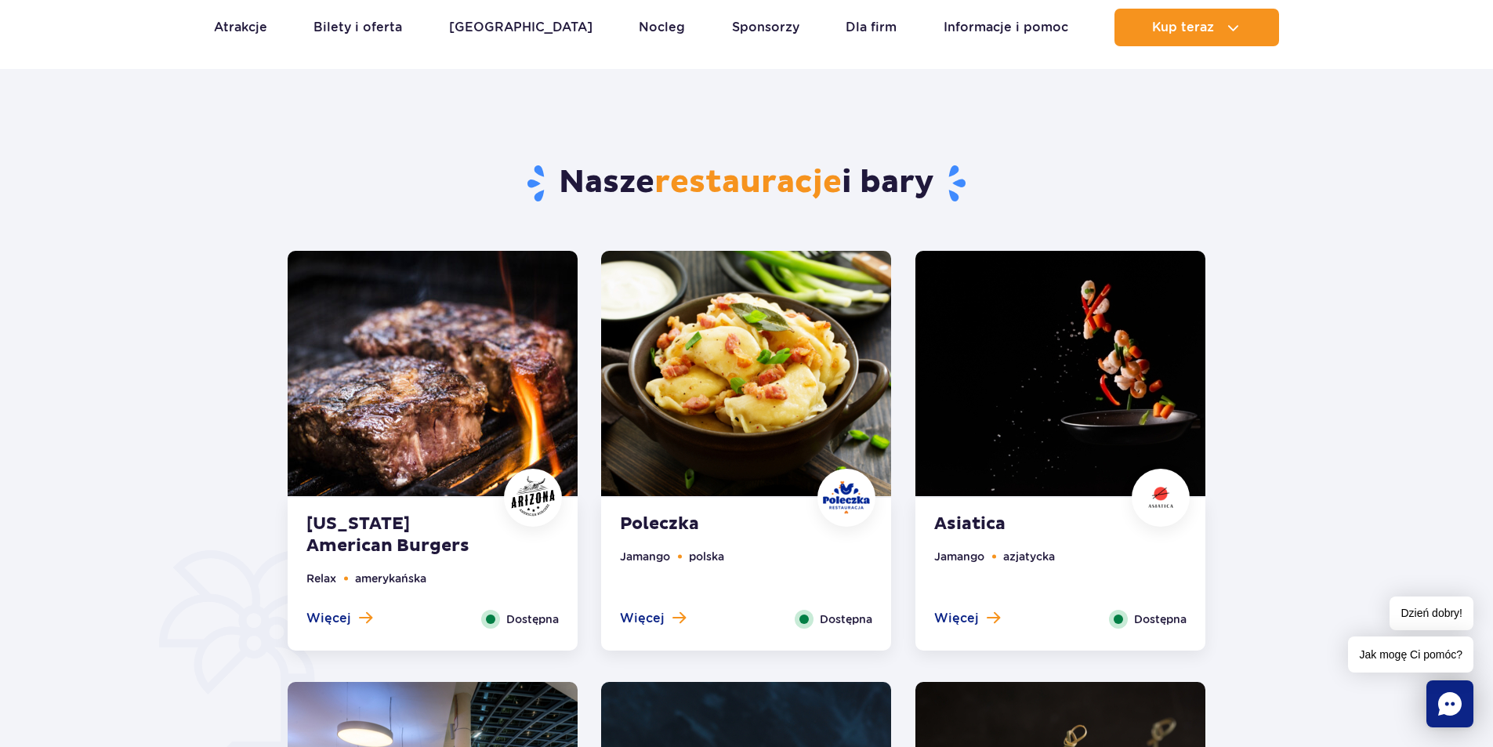
click at [499, 610] on div "Dostępna" at bounding box center [520, 619] width 78 height 19
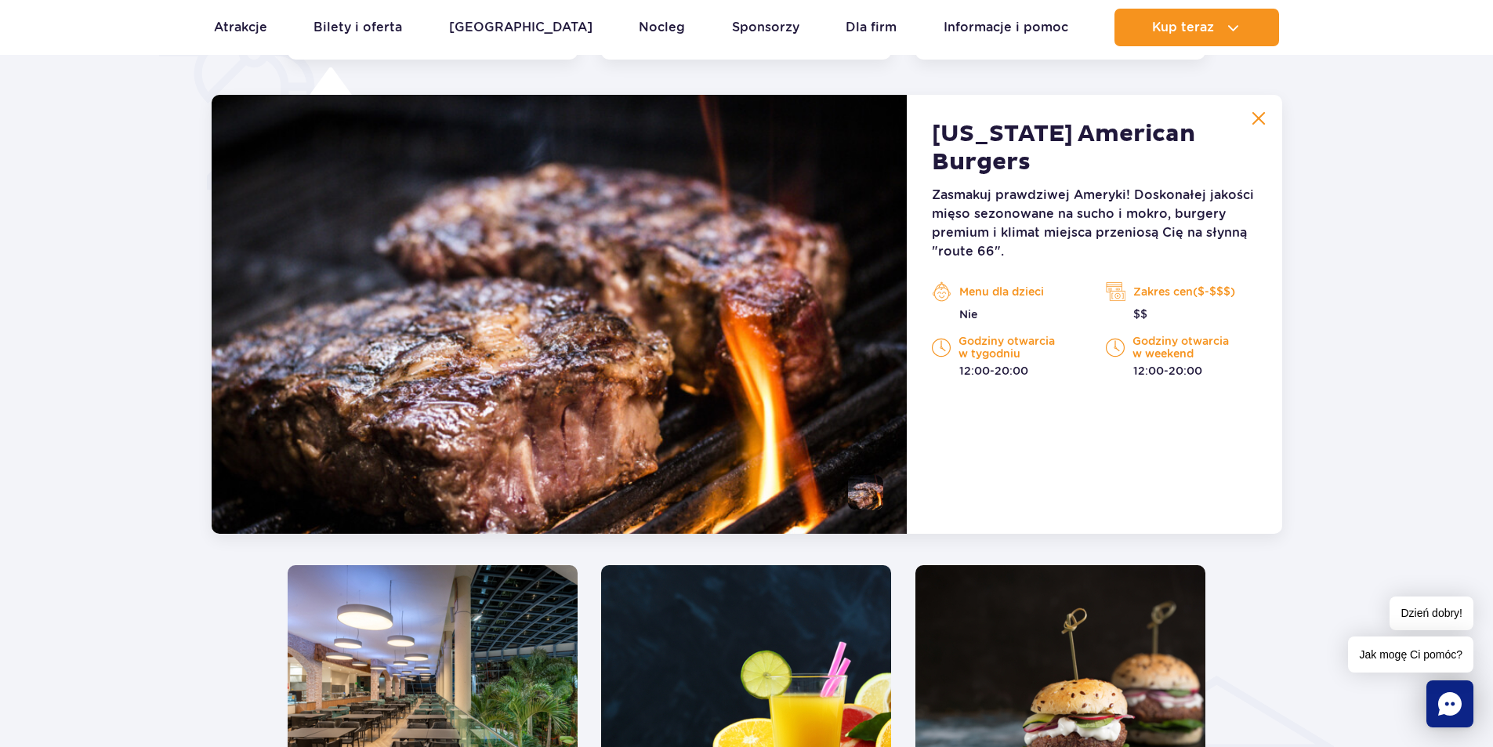
scroll to position [1219, 0]
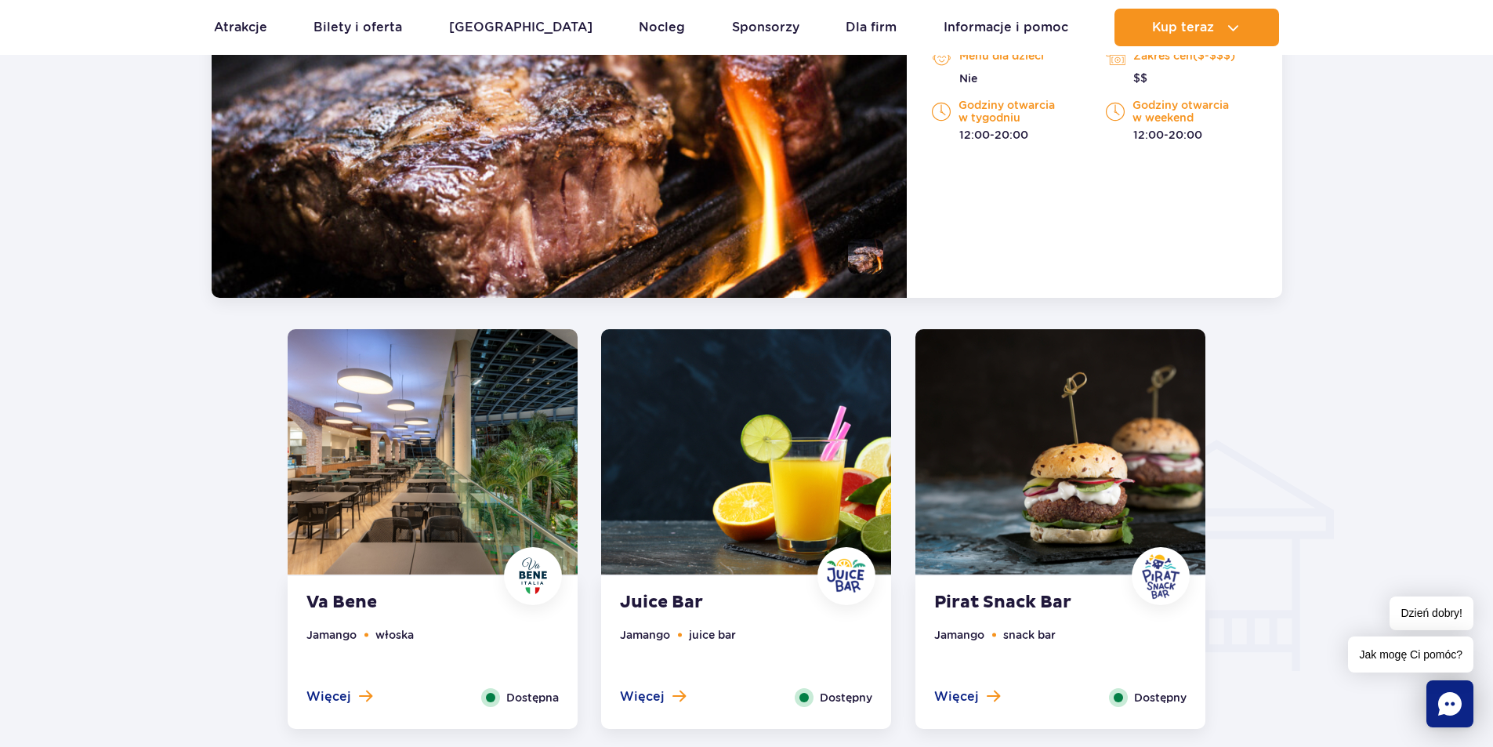
click at [489, 460] on img at bounding box center [433, 451] width 290 height 245
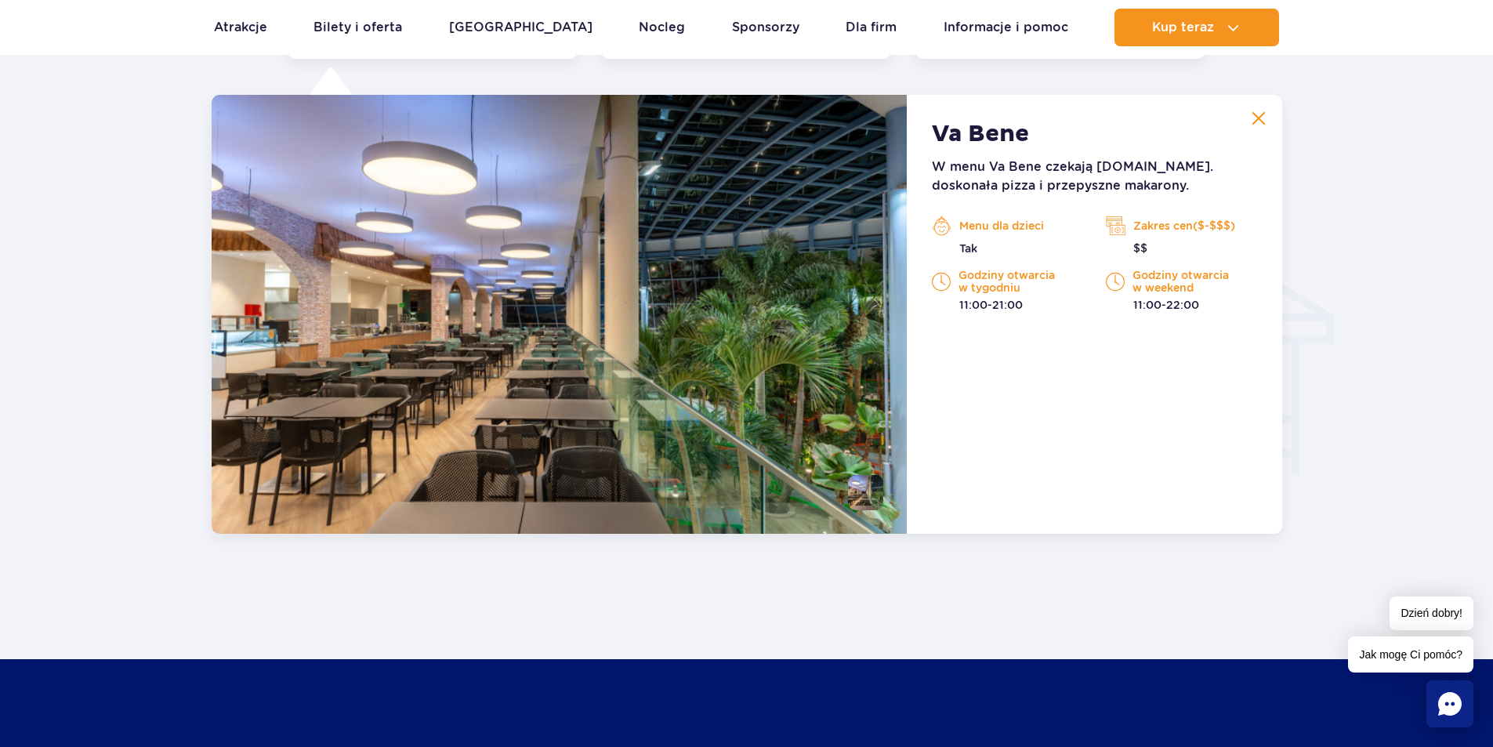
scroll to position [1650, 0]
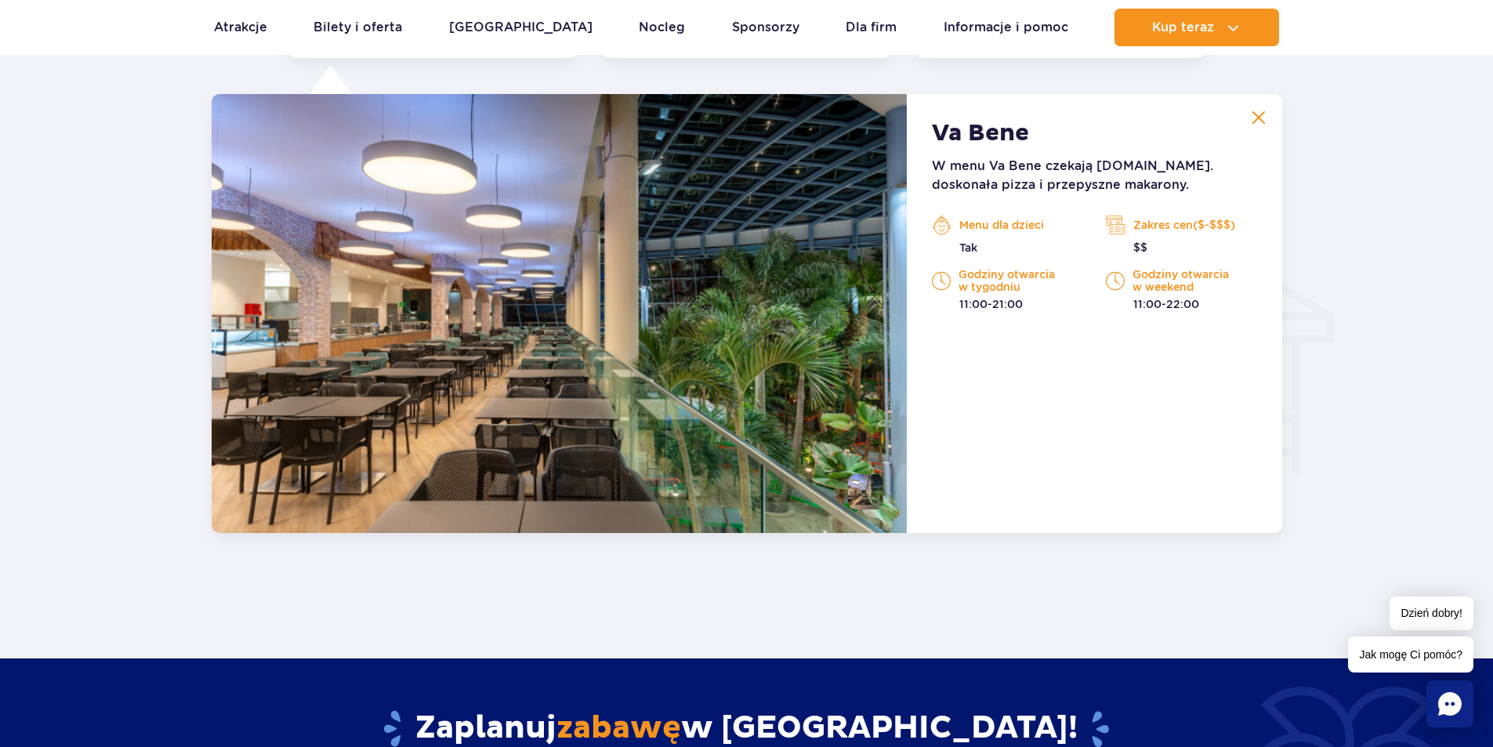
click at [1098, 404] on div "Va Bene W menu Va Bene czekają [DOMAIN_NAME]. doskonała pizza i przepyszne maka…" at bounding box center [1094, 313] width 375 height 439
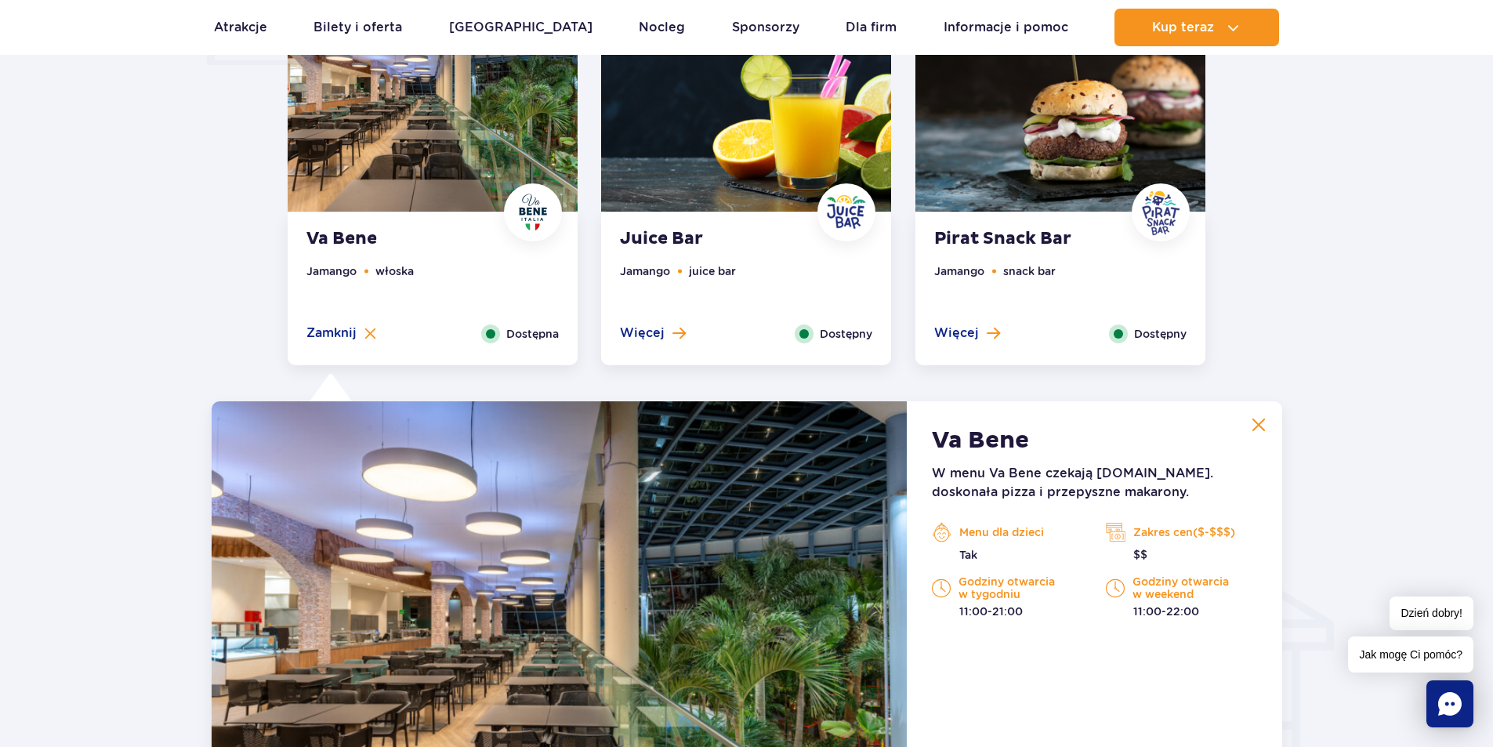
scroll to position [1489, 0]
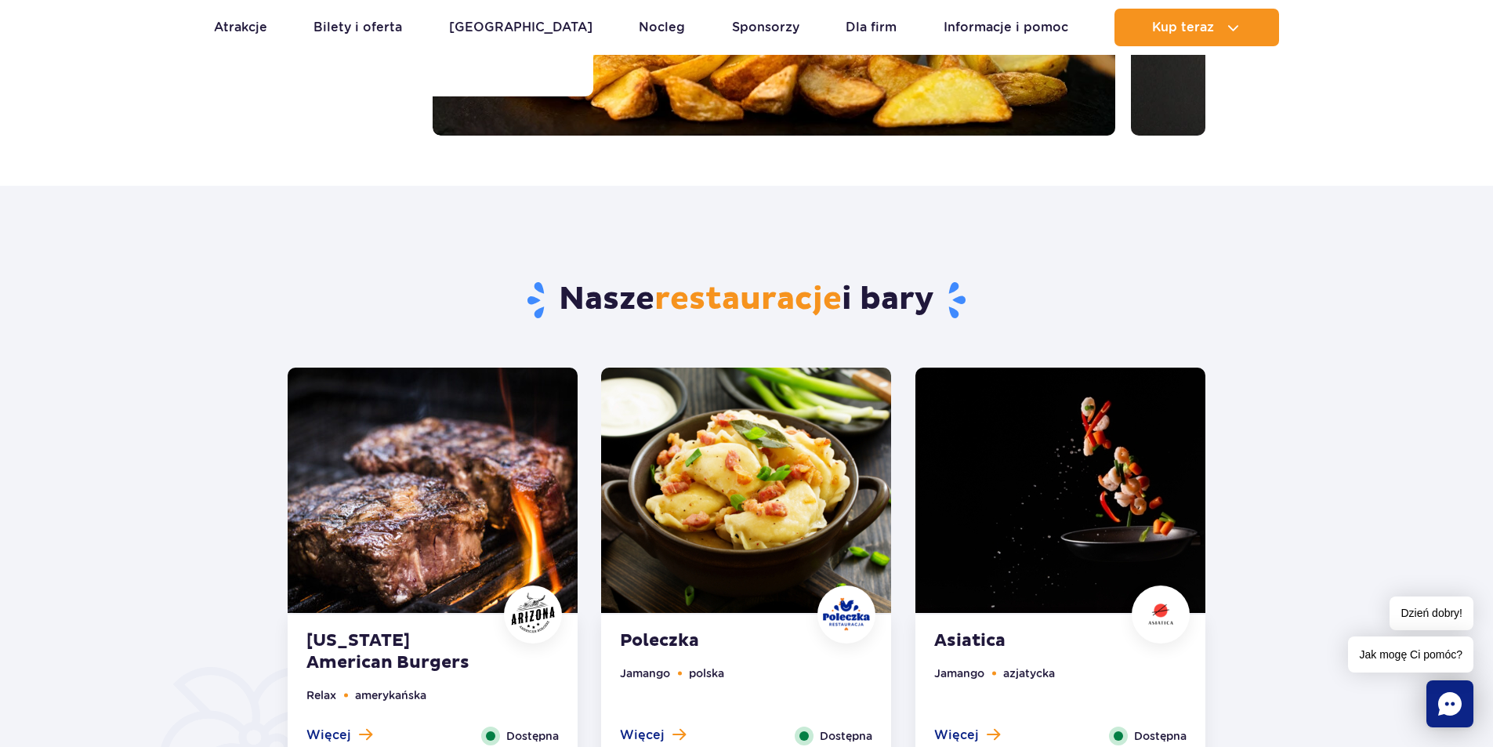
scroll to position [0, 0]
